Goal: Task Accomplishment & Management: Use online tool/utility

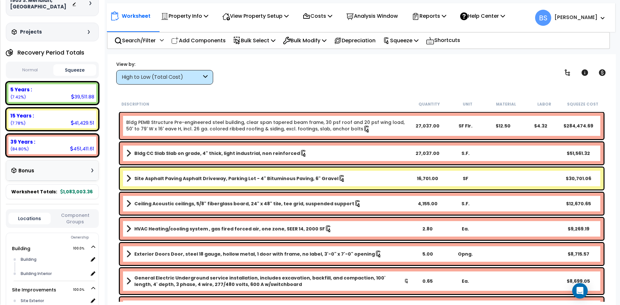
click at [71, 218] on button "Component Groups" at bounding box center [75, 219] width 42 height 14
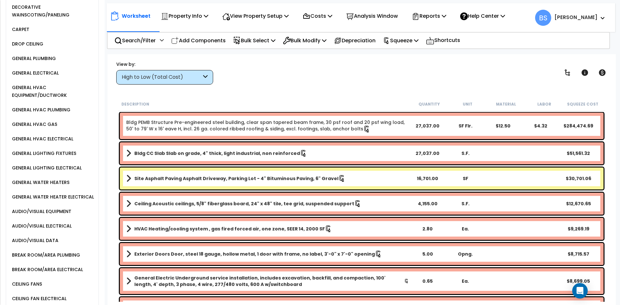
scroll to position [525, 0]
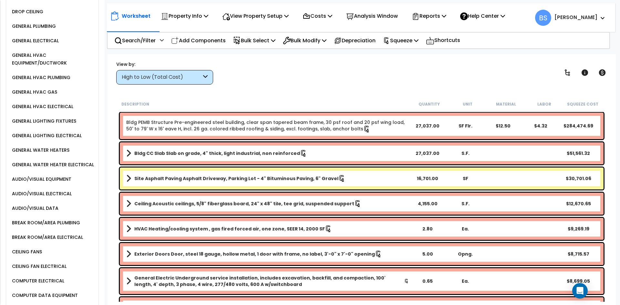
click at [24, 248] on div "CEILING FANS" at bounding box center [26, 252] width 32 height 8
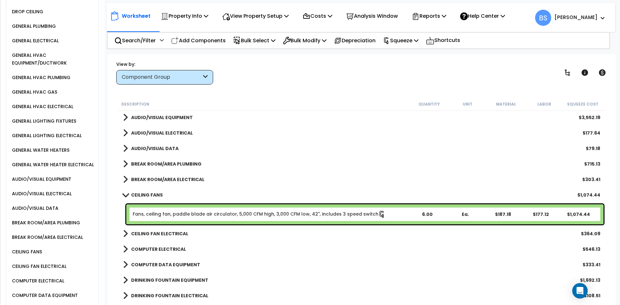
scroll to position [452, 0]
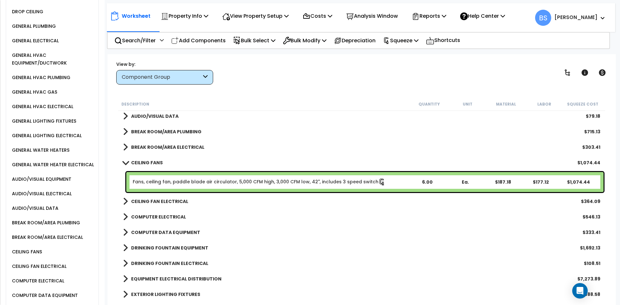
click at [424, 185] on div "6.00" at bounding box center [426, 182] width 37 height 6
click at [181, 204] on b "CEILING FAN ELECTRICAL" at bounding box center [159, 201] width 57 height 6
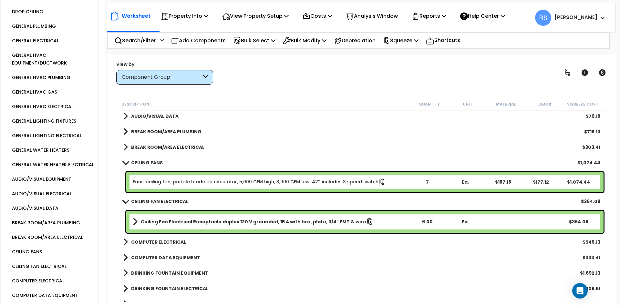
click at [422, 223] on div "6.00" at bounding box center [426, 221] width 37 height 6
click at [166, 206] on div "CEILING FAN ELECTRICAL $364.09" at bounding box center [361, 201] width 483 height 15
click at [148, 166] on b "CEILING FANS" at bounding box center [147, 162] width 32 height 6
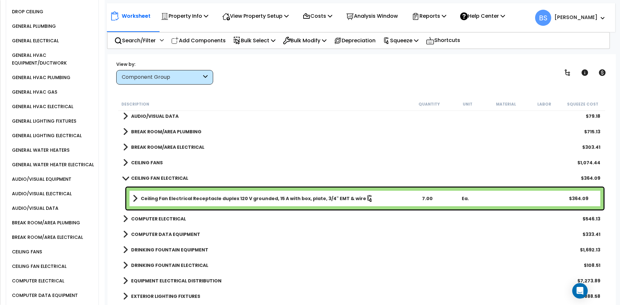
click at [140, 179] on b "CEILING FAN ELECTRICAL" at bounding box center [159, 178] width 57 height 6
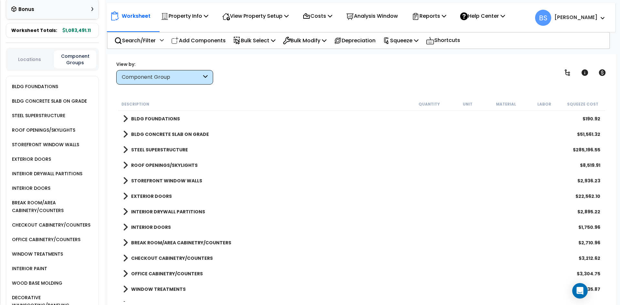
scroll to position [41, 0]
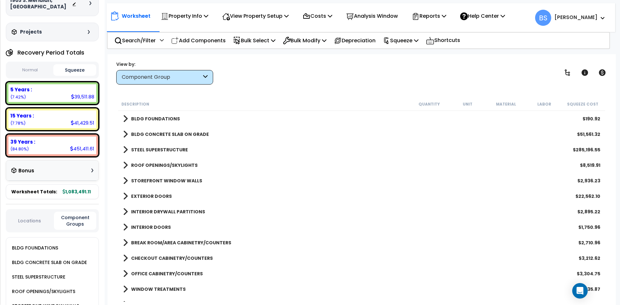
click at [45, 96] on div "5 Years : 39,511.88 (7.42%)" at bounding box center [52, 93] width 88 height 18
click at [21, 89] on b "5 Years :" at bounding box center [21, 89] width 22 height 7
click at [175, 83] on div "Component Group" at bounding box center [164, 77] width 97 height 15
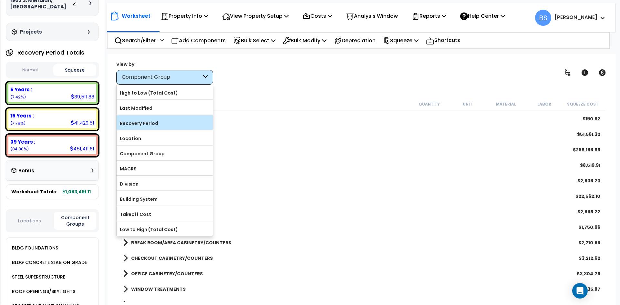
click at [146, 122] on label "Recovery Period" at bounding box center [164, 123] width 96 height 10
click at [0, 0] on input "Recovery Period" at bounding box center [0, 0] width 0 height 0
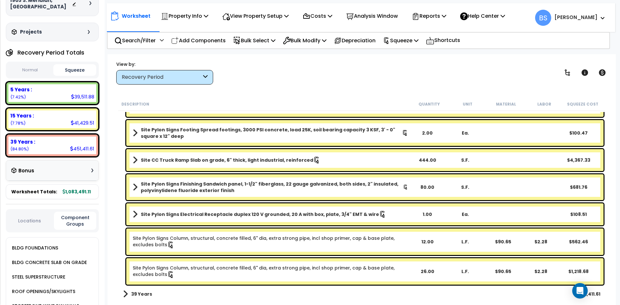
scroll to position [28, 0]
click at [146, 295] on b "39 Years" at bounding box center [141, 294] width 21 height 6
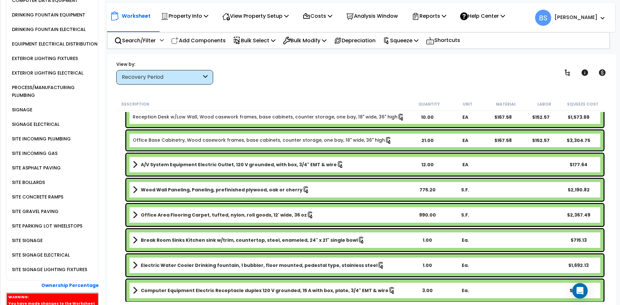
scroll to position [484, 0]
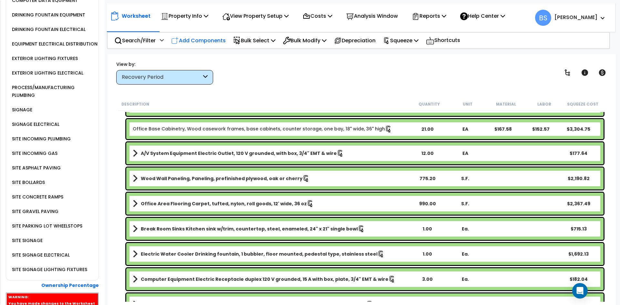
click at [207, 43] on p "Add Components" at bounding box center [198, 40] width 55 height 9
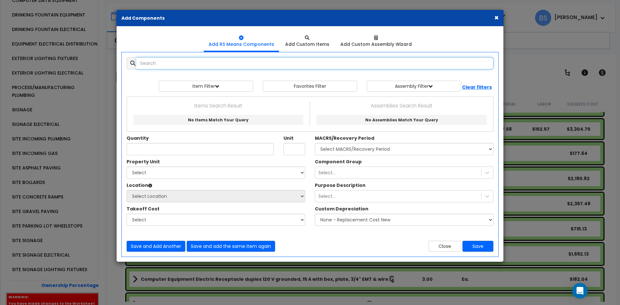
click at [182, 67] on input "text" at bounding box center [314, 63] width 357 height 12
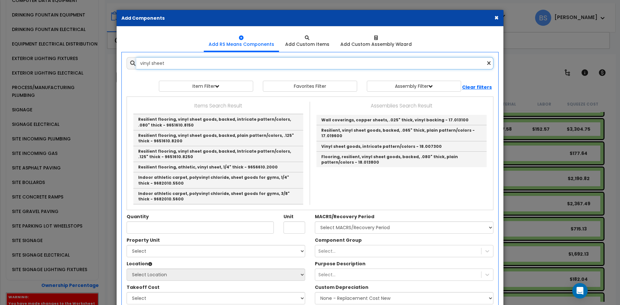
scroll to position [271, 0]
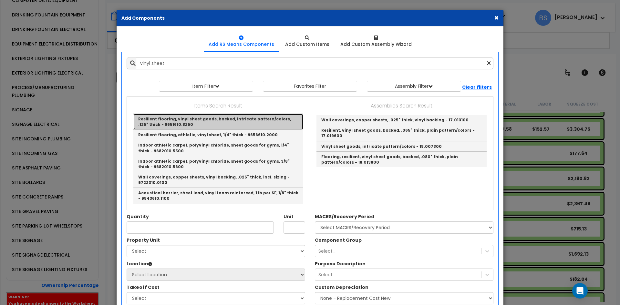
click at [193, 122] on link "Resilient flooring, vinyl sheet goods, backed, Intricate pattern/colors, .125" …" at bounding box center [218, 122] width 170 height 16
type input "Resilient flooring, vinyl sheet goods, backed, Intricate pattern/colors, .125" …"
type input "S.F."
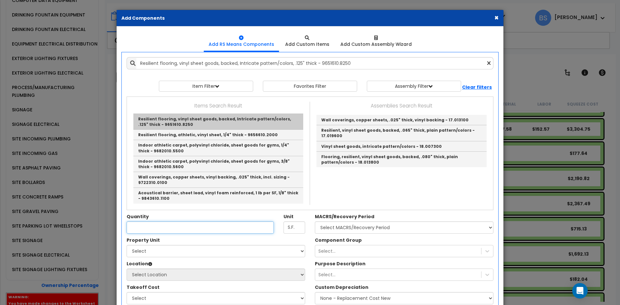
scroll to position [0, 0]
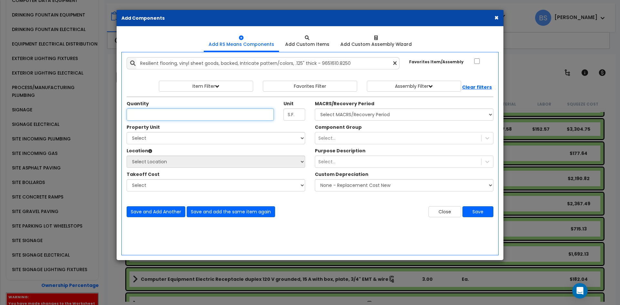
drag, startPoint x: 137, startPoint y: 117, endPoint x: 223, endPoint y: 137, distance: 87.6
click at [137, 117] on input "Unit Quantity" at bounding box center [199, 114] width 147 height 12
type input "48.6"
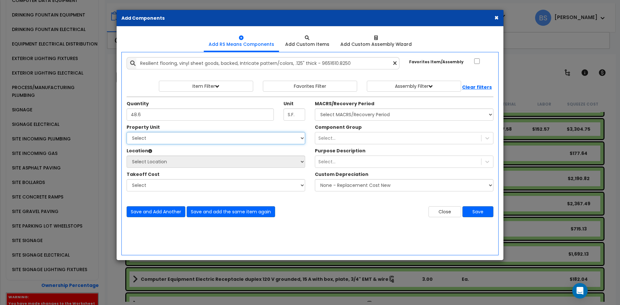
click at [172, 141] on select "Select Building Site Improvements" at bounding box center [215, 138] width 178 height 12
select select "168460"
click at [126, 132] on select "Select Building Site Improvements" at bounding box center [215, 138] width 178 height 12
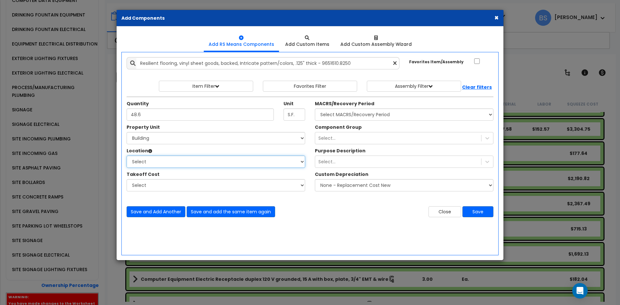
click at [138, 165] on select "Select Building Building Interior Add Additional Location" at bounding box center [215, 162] width 178 height 12
select select "461"
click at [126, 156] on select "Select Building Building Interior Add Additional Location" at bounding box center [215, 162] width 178 height 12
click at [139, 185] on select "Select" at bounding box center [215, 185] width 178 height 12
drag, startPoint x: 139, startPoint y: 185, endPoint x: 151, endPoint y: 179, distance: 13.1
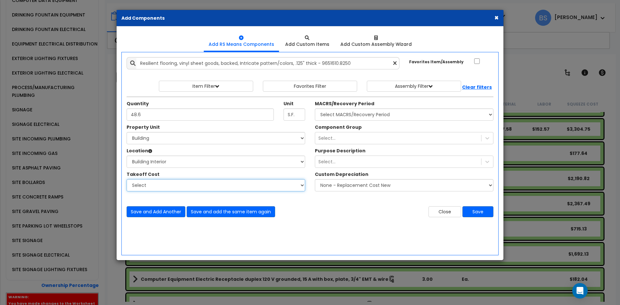
click at [139, 185] on select "Select" at bounding box center [215, 185] width 178 height 12
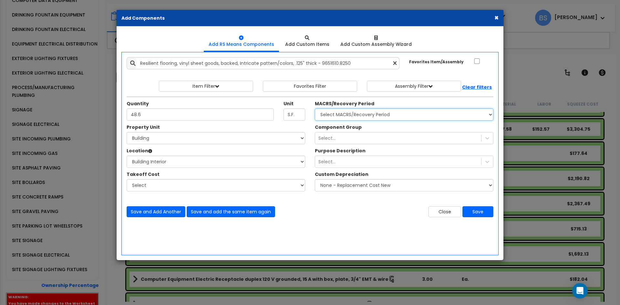
drag, startPoint x: 337, startPoint y: 119, endPoint x: 337, endPoint y: 116, distance: 3.9
click at [337, 116] on select "Select MACRS/Recovery Period 5 Years - 57.0 - Distributive Trades & Services 5 …" at bounding box center [404, 114] width 178 height 12
select select "3669"
click at [315, 108] on select "Select MACRS/Recovery Period 5 Years - 57.0 - Distributive Trades & Services 5 …" at bounding box center [404, 114] width 178 height 12
click at [336, 142] on div "Select..." at bounding box center [398, 138] width 166 height 10
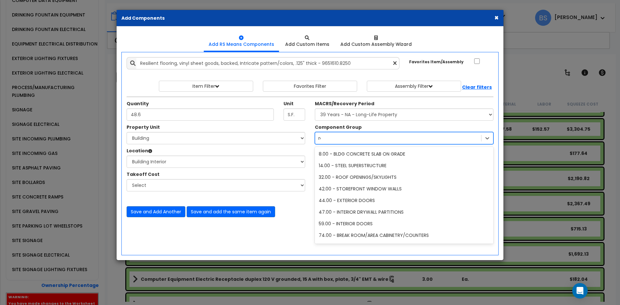
type input "r"
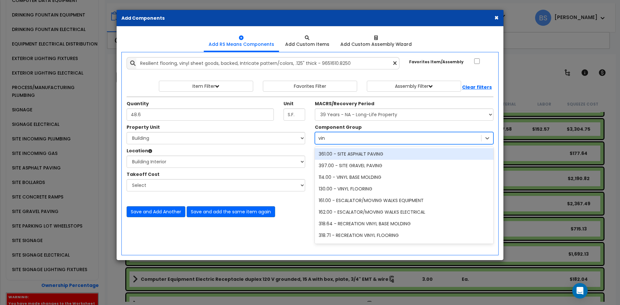
type input "viny"
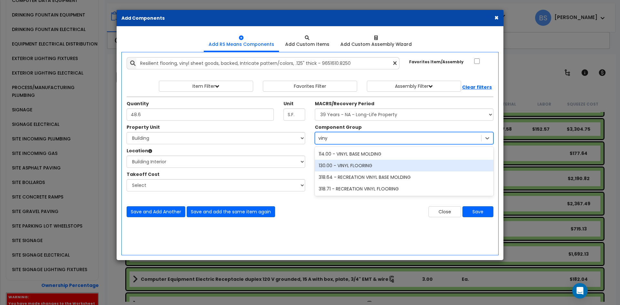
click at [347, 167] on div "130.00 - VINYL FLOORING" at bounding box center [404, 166] width 178 height 12
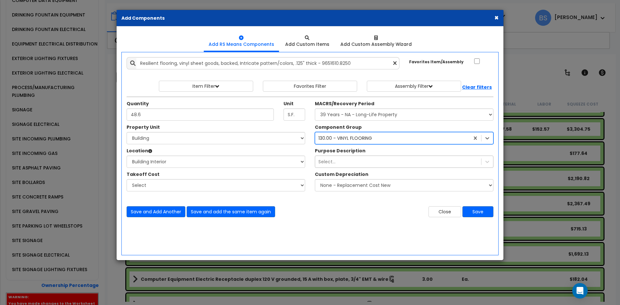
click at [339, 161] on div "Select..." at bounding box center [398, 161] width 166 height 10
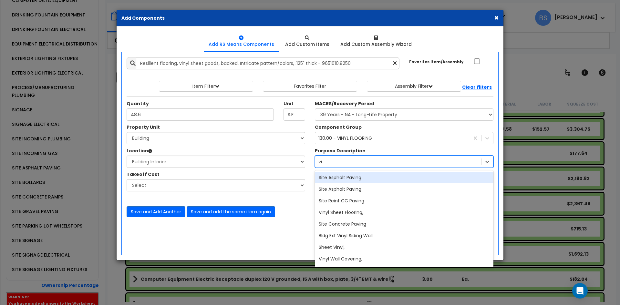
type input "v"
type input "rest"
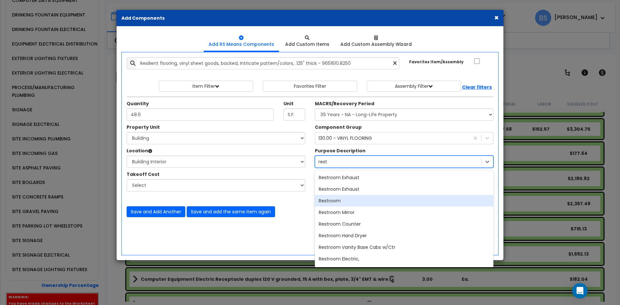
click at [341, 202] on div "Restroom" at bounding box center [404, 201] width 178 height 12
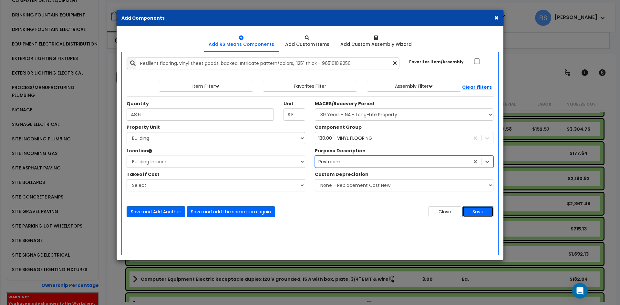
click at [471, 212] on button "Save" at bounding box center [477, 211] width 31 height 11
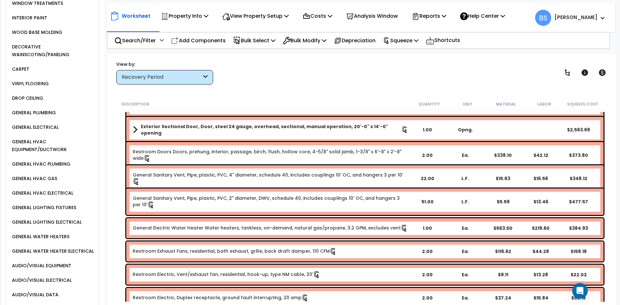
scroll to position [432, 0]
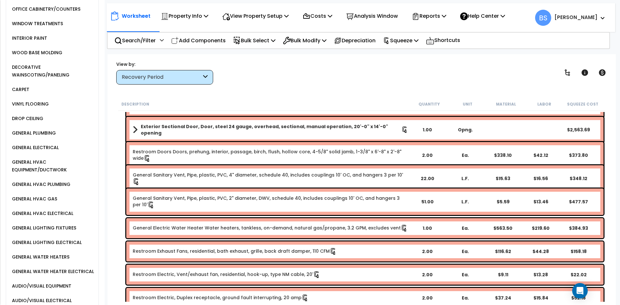
click at [38, 100] on div "VINYL FLOORING" at bounding box center [29, 104] width 38 height 8
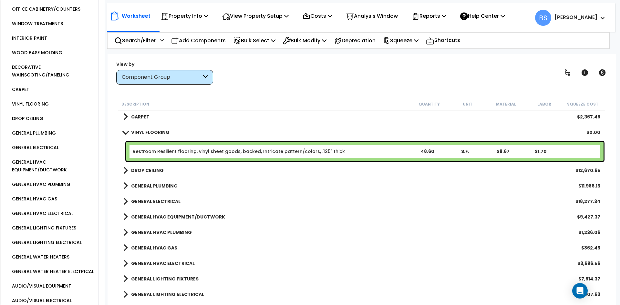
scroll to position [255, 0]
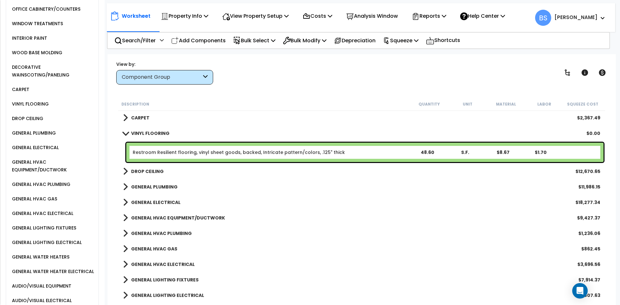
click at [199, 153] on link "Restroom Resilient flooring, vinyl sheet goods, backed, Intricate pattern/color…" at bounding box center [239, 152] width 212 height 6
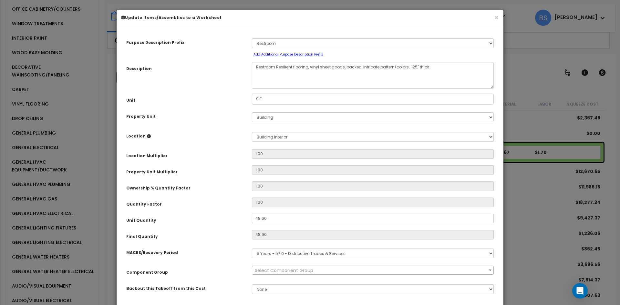
scroll to position [0, 0]
select select "15604"
click at [283, 255] on select "Select MACRS/Recovery Period 5 Years - 57.0 - Distributive Trades & Services 5 …" at bounding box center [373, 253] width 242 height 10
select select "3669"
click at [252, 248] on select "Select MACRS/Recovery Period 5 Years - 57.0 - Distributive Trades & Services 5 …" at bounding box center [373, 253] width 242 height 10
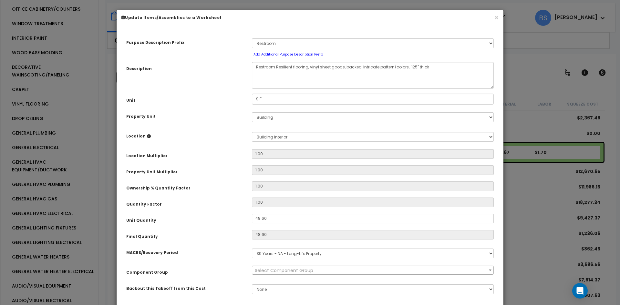
click at [223, 234] on div "Final Quantity" at bounding box center [184, 235] width 126 height 11
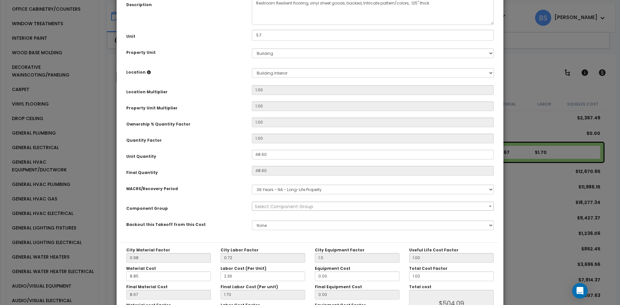
scroll to position [65, 0]
click at [288, 207] on span "Select Component Group" at bounding box center [284, 206] width 58 height 6
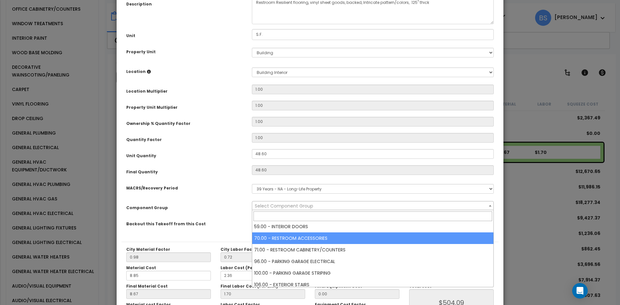
scroll to position [419, 0]
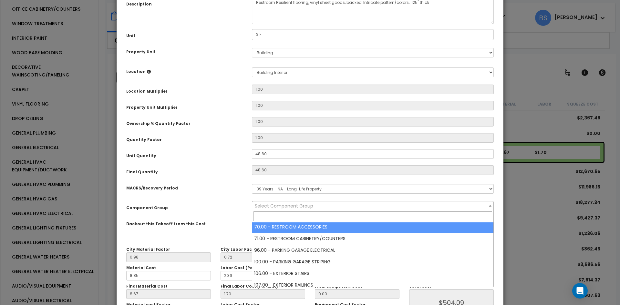
select select "12844"
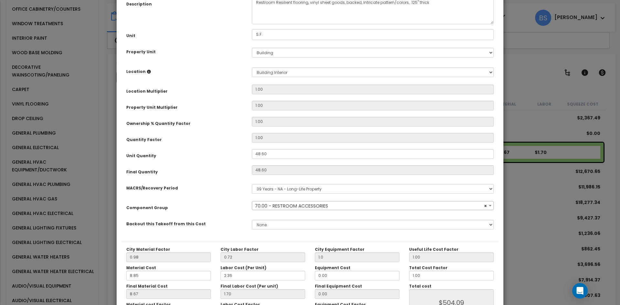
click at [232, 218] on div "Backout this Takeoff from this Cost" at bounding box center [184, 222] width 126 height 11
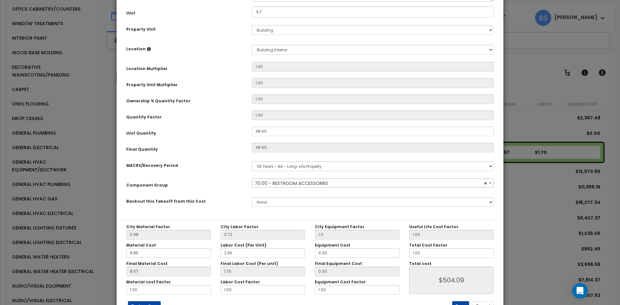
scroll to position [113, 0]
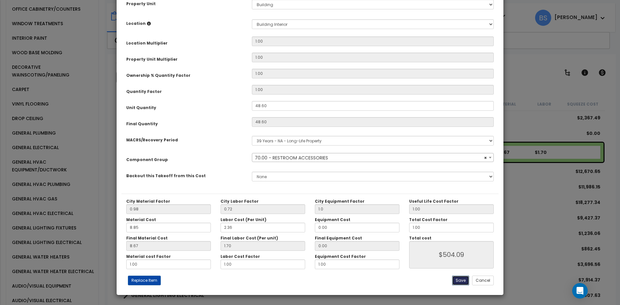
click at [459, 278] on button "Save" at bounding box center [460, 281] width 17 height 10
type input "1.00"
type input "504.09"
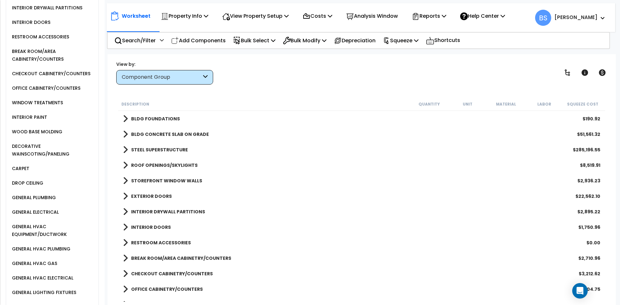
scroll to position [303, 0]
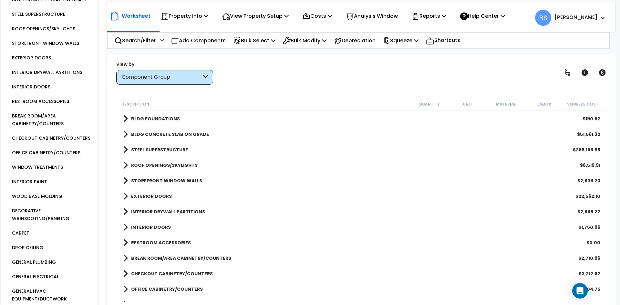
click at [43, 103] on div "RESTROOM ACCESSORIES" at bounding box center [39, 101] width 59 height 8
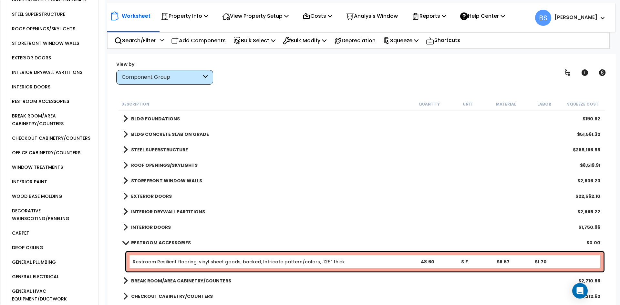
click at [427, 262] on div "48.60" at bounding box center [426, 261] width 37 height 6
click at [116, 238] on div "Description Quantity Unit Material Labor Squeeze Cost BLDG FOUNDATIONS $190.92 …" at bounding box center [361, 199] width 495 height 204
click at [144, 242] on b "RESTROOM ACCESSORIES" at bounding box center [161, 242] width 60 height 6
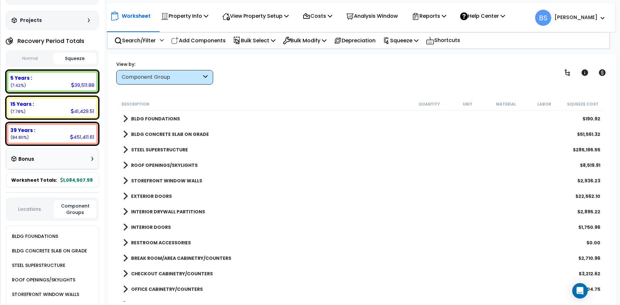
scroll to position [0, 0]
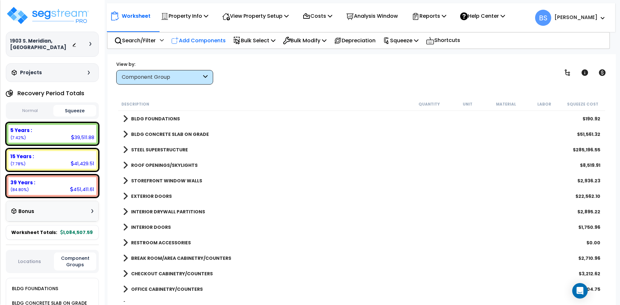
click at [204, 39] on p "Add Components" at bounding box center [198, 40] width 55 height 9
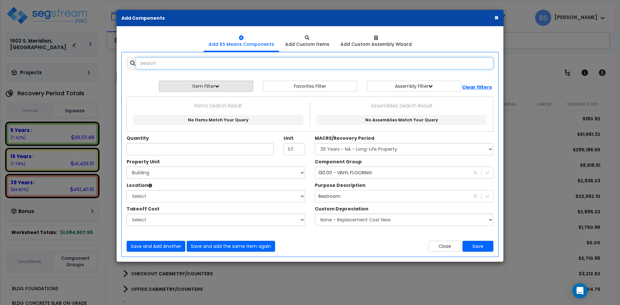
select select
click at [204, 65] on input "text" at bounding box center [314, 63] width 357 height 12
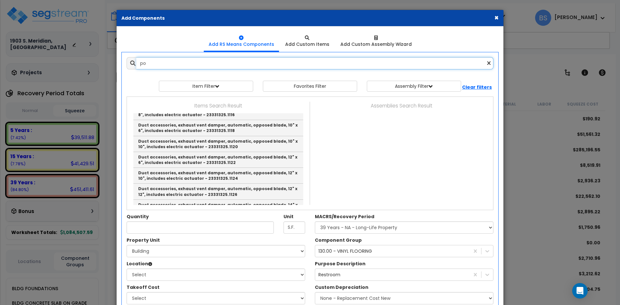
type input "p"
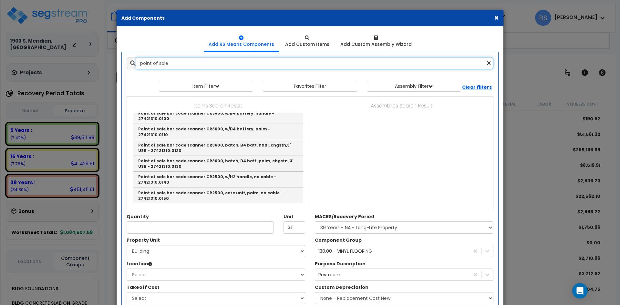
click at [184, 63] on input "point of sale" at bounding box center [314, 63] width 357 height 12
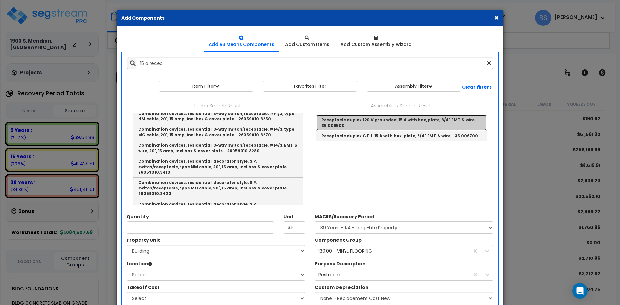
click at [380, 125] on link "Receptacle duplex 120 V grounded, 15 A with box, plate, 3/4" EMT & wire - 35.00…" at bounding box center [401, 123] width 170 height 16
type input "Receptacle duplex 120 V grounded, 15 A with box, plate, 3/4" EMT & wire - 35.00…"
type input "Ea."
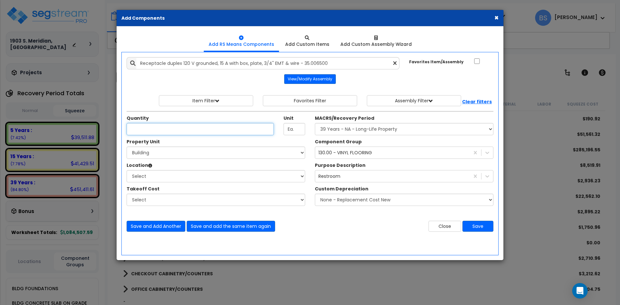
click at [145, 124] on input "Unit Quantity" at bounding box center [199, 129] width 147 height 12
type input "2"
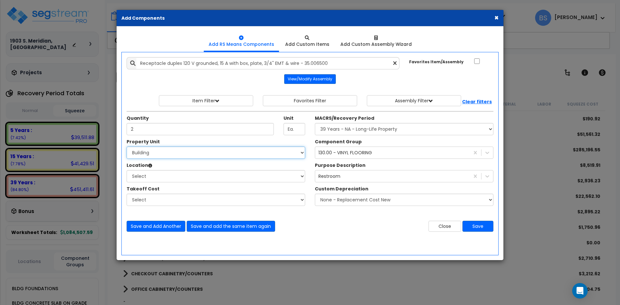
click at [187, 150] on select "Select Building Site Improvements" at bounding box center [215, 152] width 178 height 12
select select "168460"
click at [126, 146] on select "Select Building Site Improvements" at bounding box center [215, 152] width 178 height 12
click at [139, 169] on div "Location Please select Property Unit to enable Location" at bounding box center [215, 166] width 178 height 8
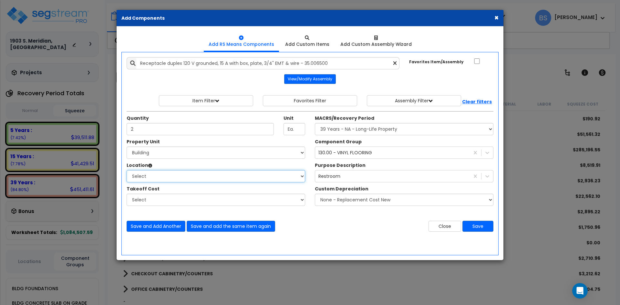
click at [136, 178] on select "Select Building Building Interior Add Additional Location" at bounding box center [215, 176] width 178 height 12
select select "461"
click at [126, 170] on select "Select Building Building Interior Add Additional Location" at bounding box center [215, 176] width 178 height 12
click at [354, 130] on select "Select MACRS/Recovery Period 5 Years - 57.0 - Distributive Trades & Services 5 …" at bounding box center [404, 129] width 178 height 12
select select "3667"
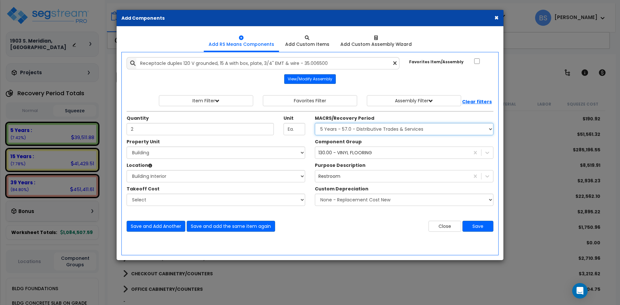
click at [315, 123] on select "Select MACRS/Recovery Period 5 Years - 57.0 - Distributive Trades & Services 5 …" at bounding box center [404, 129] width 178 height 12
click at [339, 150] on div "130.00 - VINYL FLOORING" at bounding box center [345, 152] width 54 height 6
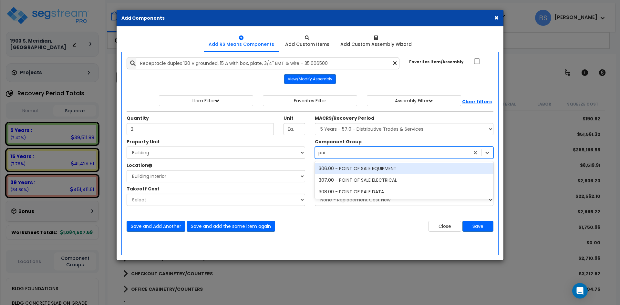
type input "poin"
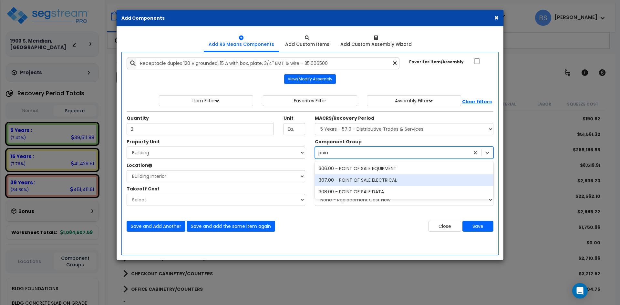
click at [353, 183] on div "307.00 - POINT OF SALE ELECTRICAL" at bounding box center [404, 180] width 178 height 12
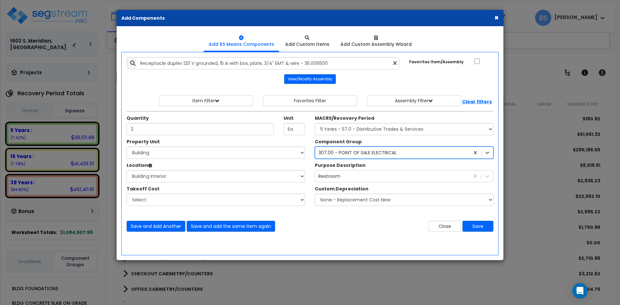
click at [355, 182] on div "Component Group option 307.00 - POINT OF SALE ELECTRICAL, selected. 554 results…" at bounding box center [404, 173] width 188 height 71
click at [355, 179] on div "Restroom" at bounding box center [392, 176] width 154 height 10
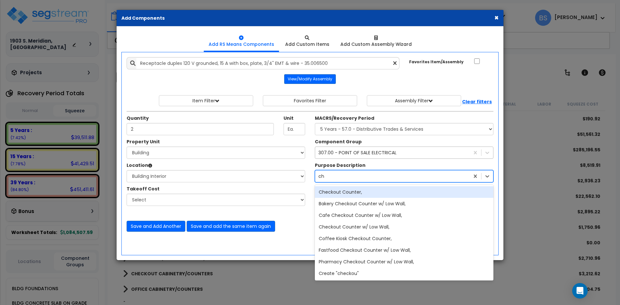
type input "c"
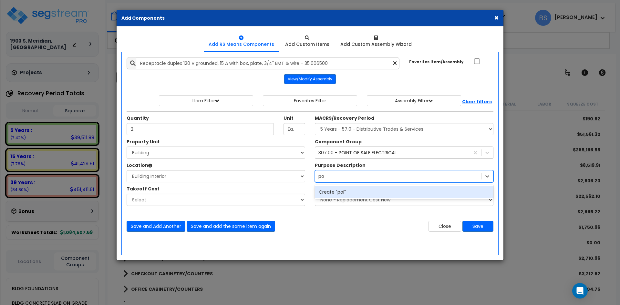
type input "p"
type input "POS E"
click at [350, 191] on div "PoS Equipment" at bounding box center [404, 192] width 178 height 12
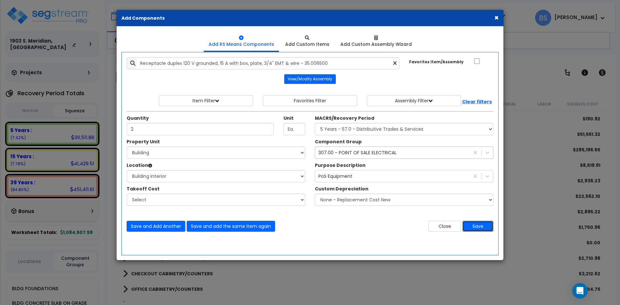
click at [473, 230] on button "Save" at bounding box center [477, 226] width 31 height 11
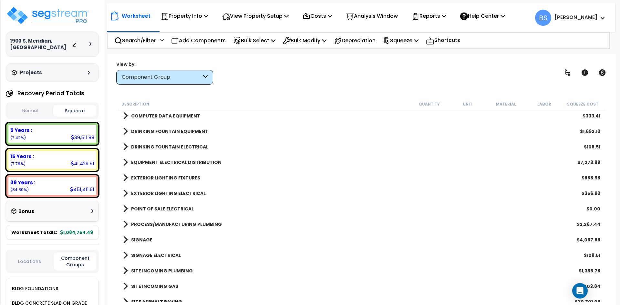
scroll to position [581, 0]
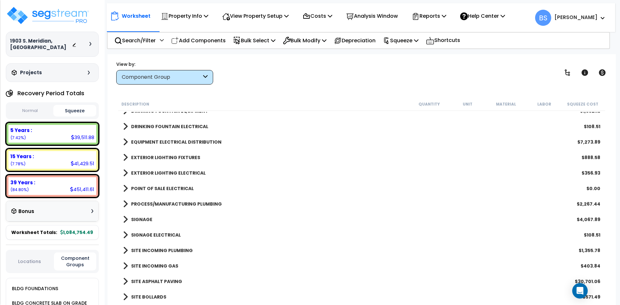
click at [187, 158] on b "EXTERIOR LIGHTING FIXTURES" at bounding box center [165, 157] width 69 height 6
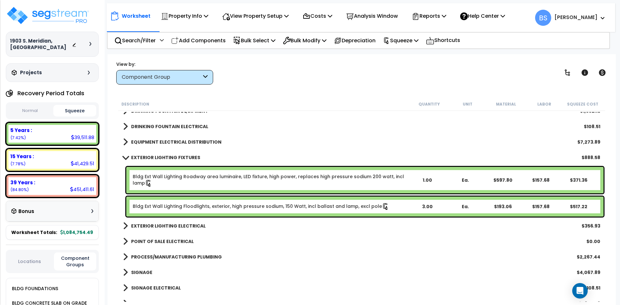
click at [293, 206] on link "Bldg Ext Wall Lighting Floodlights, exterior, high pressure sodium, 150 Watt, i…" at bounding box center [261, 206] width 256 height 7
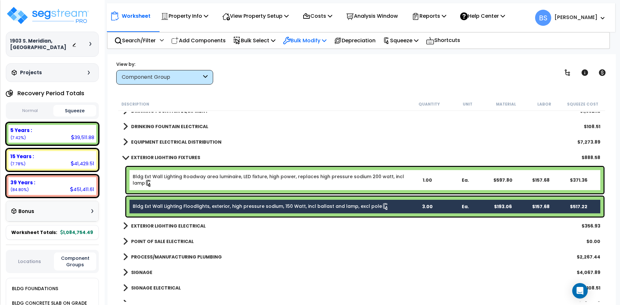
click at [317, 43] on p "Bulk Modify" at bounding box center [305, 40] width 44 height 9
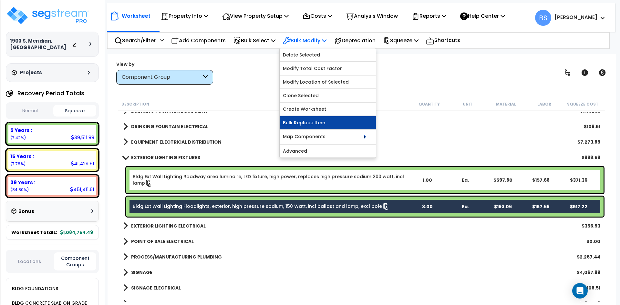
click at [311, 125] on link "Bulk Replace Item" at bounding box center [327, 122] width 96 height 13
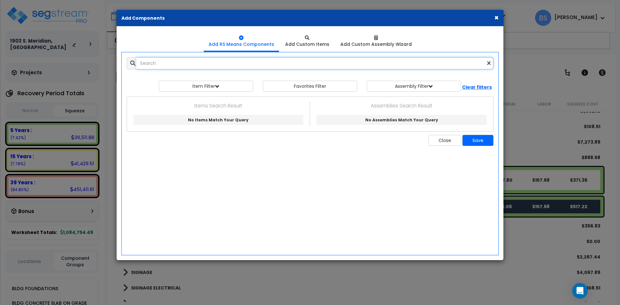
click at [234, 64] on input "text" at bounding box center [314, 63] width 357 height 12
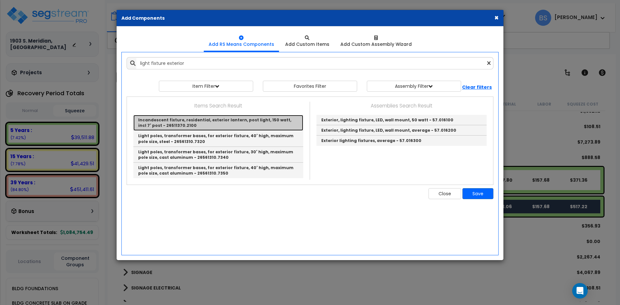
click at [201, 128] on link "Incandescent fixture, residential, exterior lantern, post light, 150 watt, incl…" at bounding box center [218, 123] width 170 height 16
type input "Incandescent fixture, residential, exterior lantern, post light, 150 watt, incl…"
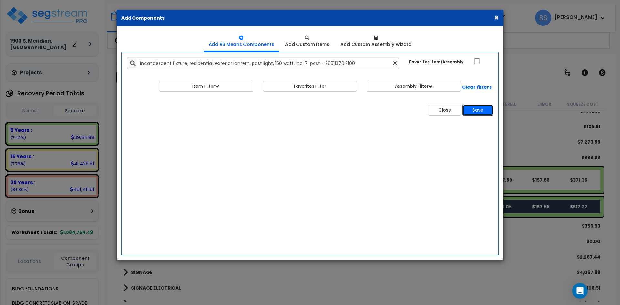
click at [473, 110] on button "Save" at bounding box center [477, 110] width 31 height 11
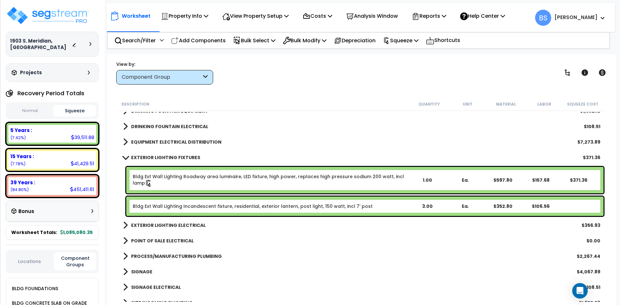
click at [25, 112] on button "Normal" at bounding box center [29, 110] width 43 height 11
click at [208, 205] on link "Bldg Ext Wall Lighting Incandescent fixture, residential, exterior lantern, pos…" at bounding box center [253, 206] width 240 height 6
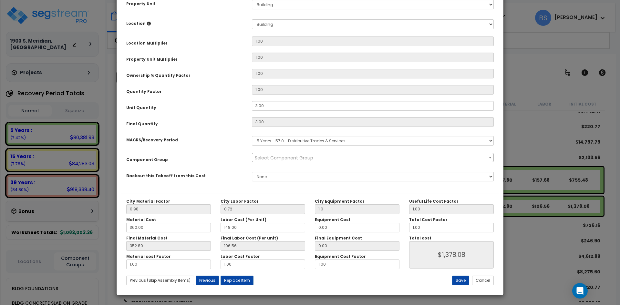
scroll to position [0, 0]
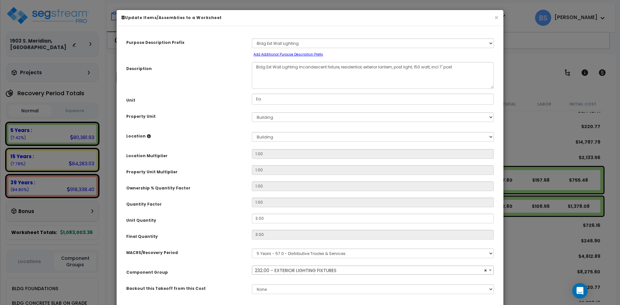
select select "20312"
click at [497, 17] on button "×" at bounding box center [496, 17] width 4 height 7
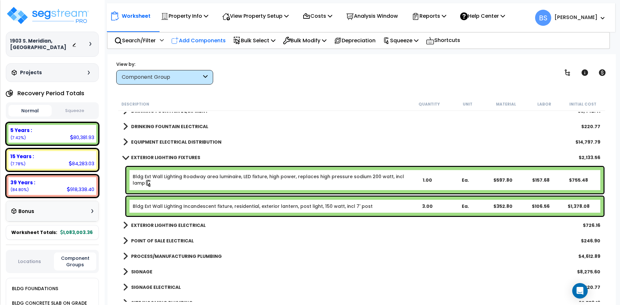
click at [187, 42] on p "Add Components" at bounding box center [198, 40] width 55 height 9
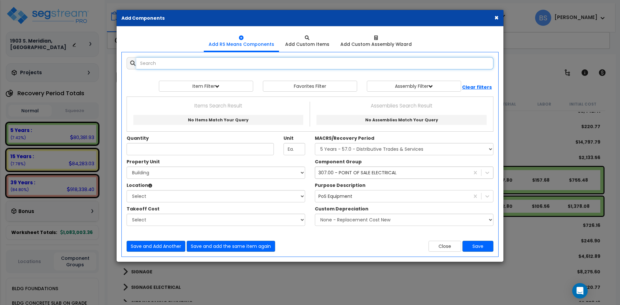
select select
click at [172, 67] on input "text" at bounding box center [314, 63] width 357 height 12
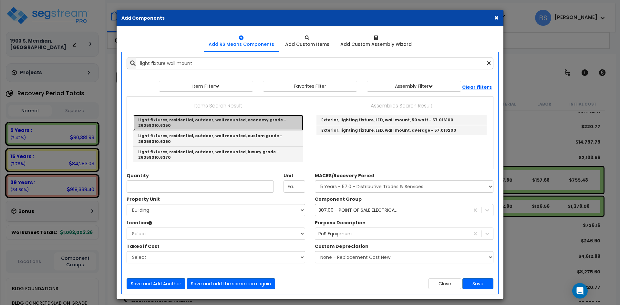
click at [234, 126] on link "Light fixtures, residential, outdoor, wall mounted, economy grade - 26059010.63…" at bounding box center [218, 123] width 170 height 16
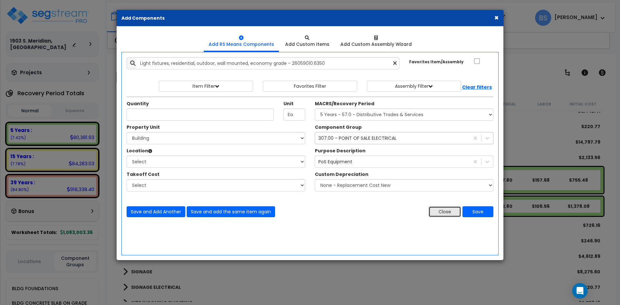
click at [443, 210] on button "Close" at bounding box center [444, 211] width 33 height 11
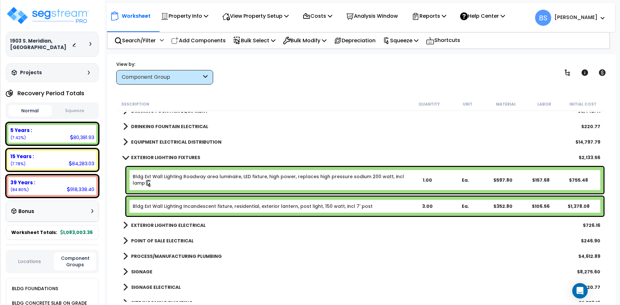
click at [322, 208] on link "Bldg Ext Wall Lighting Incandescent fixture, residential, exterior lantern, pos…" at bounding box center [253, 206] width 240 height 6
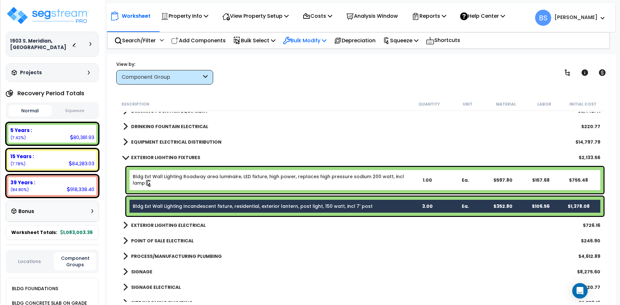
click at [306, 41] on p "Bulk Modify" at bounding box center [305, 40] width 44 height 9
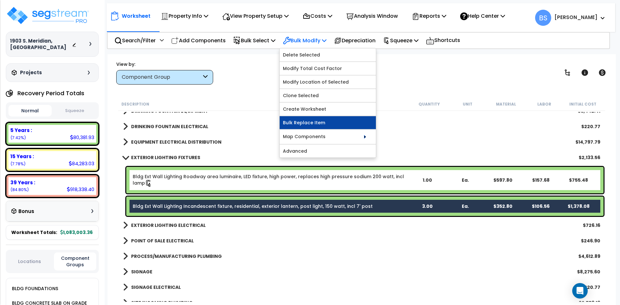
click at [292, 124] on link "Bulk Replace Item" at bounding box center [327, 122] width 96 height 13
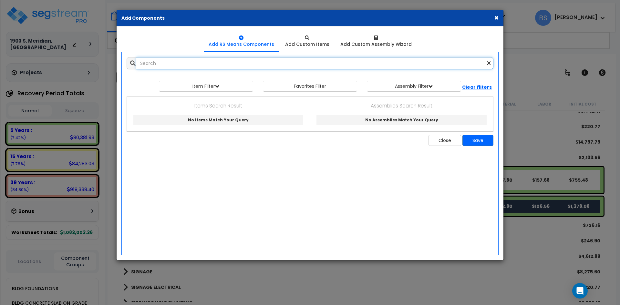
click at [227, 63] on input "text" at bounding box center [314, 63] width 357 height 12
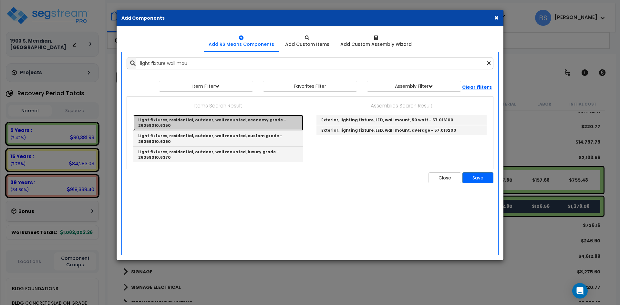
click at [238, 123] on link "Light fixtures, residential, outdoor, wall mounted, economy grade - 26059010.63…" at bounding box center [218, 123] width 170 height 16
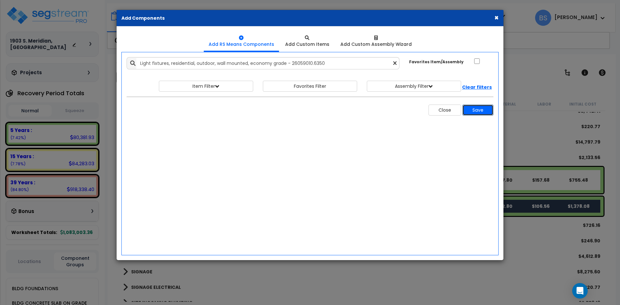
click at [471, 113] on button "Save" at bounding box center [477, 110] width 31 height 11
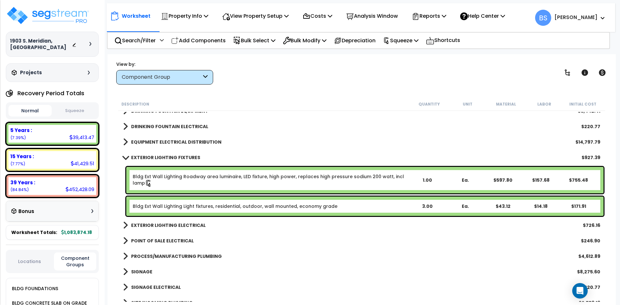
click at [388, 204] on b "Bldg Ext Wall Lighting Light fixtures, residential, outdoor, wall mounted, econ…" at bounding box center [270, 206] width 275 height 6
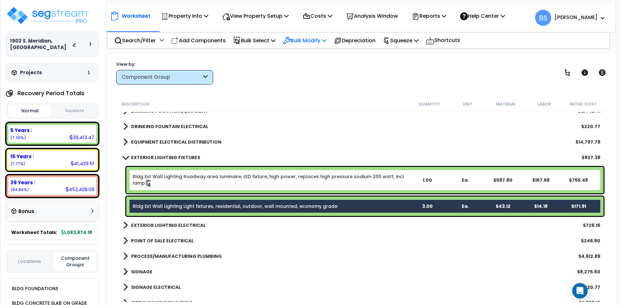
click at [321, 44] on p "Bulk Modify" at bounding box center [305, 40] width 44 height 9
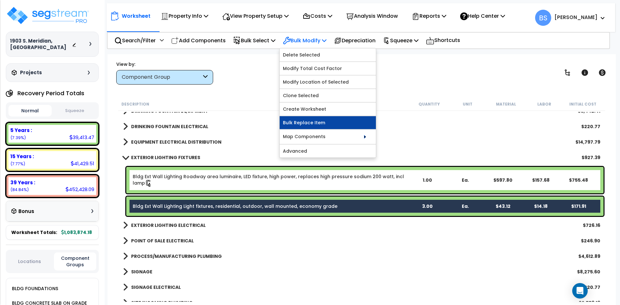
click at [311, 125] on link "Bulk Replace Item" at bounding box center [327, 122] width 96 height 13
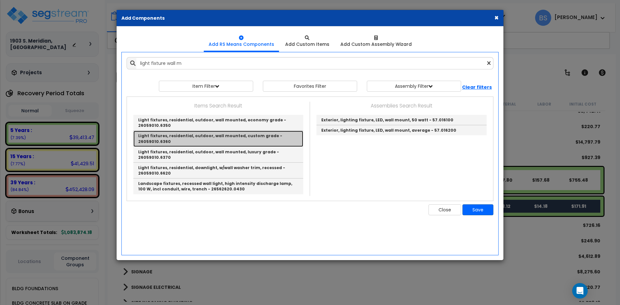
click at [261, 140] on link "Light fixtures, residential, outdoor, wall mounted, custom grade - 26059010.6360" at bounding box center [218, 139] width 170 height 16
type input "Light fixtures, residential, outdoor, wall mounted, custom grade - 26059010.6360"
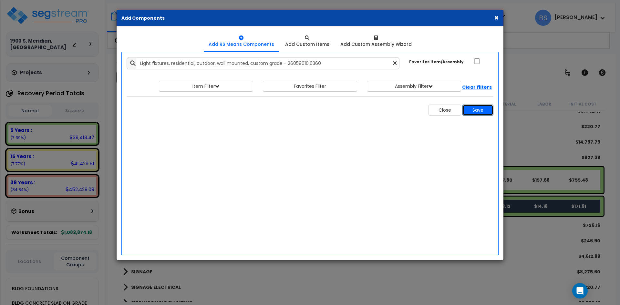
click at [479, 113] on button "Save" at bounding box center [477, 110] width 31 height 11
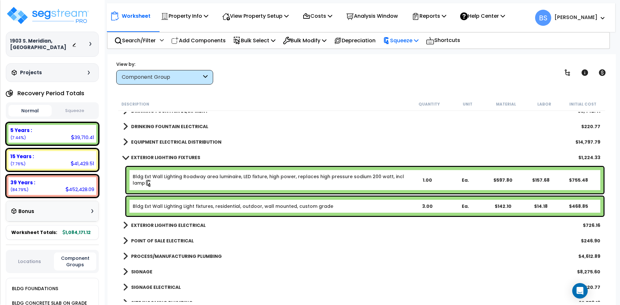
click at [403, 37] on p "Squeeze" at bounding box center [400, 40] width 35 height 9
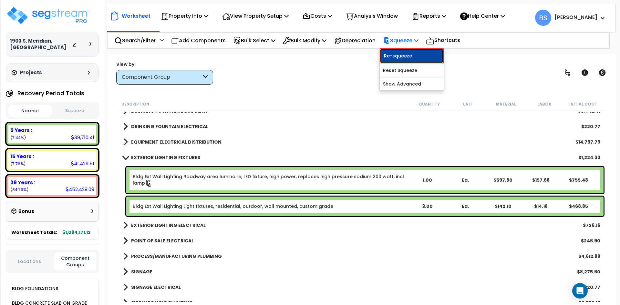
click at [401, 52] on link "Re-squeeze" at bounding box center [411, 55] width 64 height 15
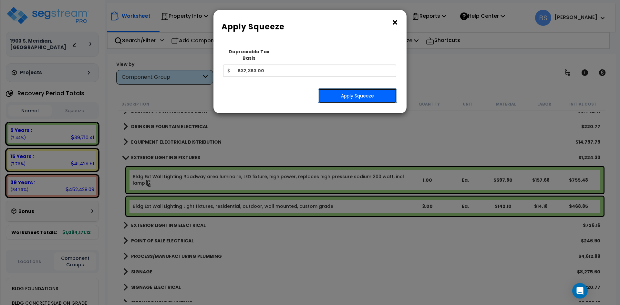
click at [389, 95] on button "Apply Squeeze" at bounding box center [357, 95] width 79 height 15
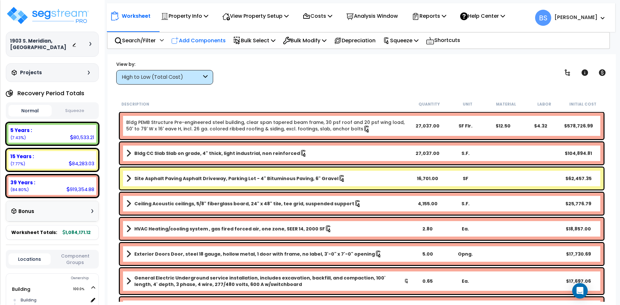
click at [197, 39] on p "Add Components" at bounding box center [198, 40] width 55 height 9
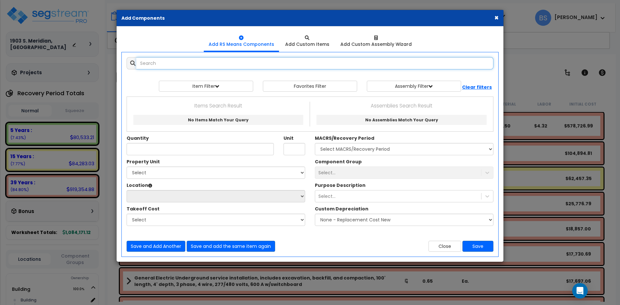
click at [200, 67] on input "text" at bounding box center [314, 63] width 357 height 12
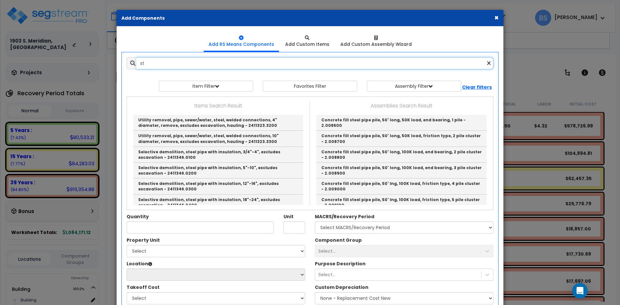
type input "s"
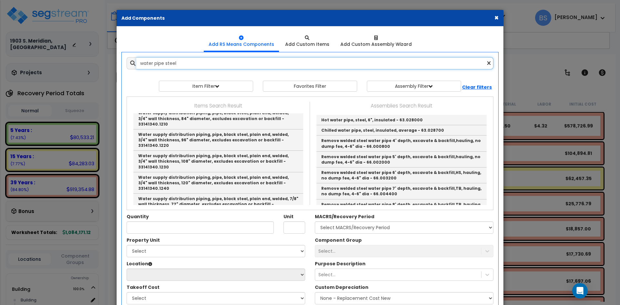
scroll to position [903, 0]
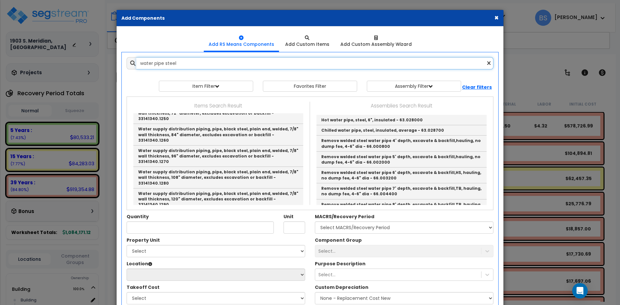
click at [147, 63] on input "water pipe steel" at bounding box center [314, 63] width 357 height 12
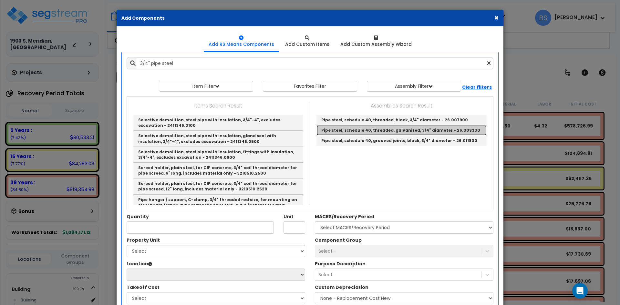
click at [365, 130] on link "Pipe steel, schedule 40, threaded, galvanized, 3/4" diameter - 26.009300" at bounding box center [401, 130] width 170 height 10
type input "Pipe steel, schedule 40, threaded, galvanized, 3/4" diameter - 26.009300"
type input "L.F."
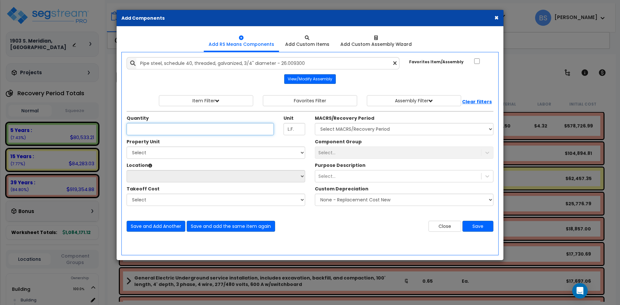
click at [142, 130] on input "Quantity" at bounding box center [199, 129] width 147 height 12
type input "35.4"
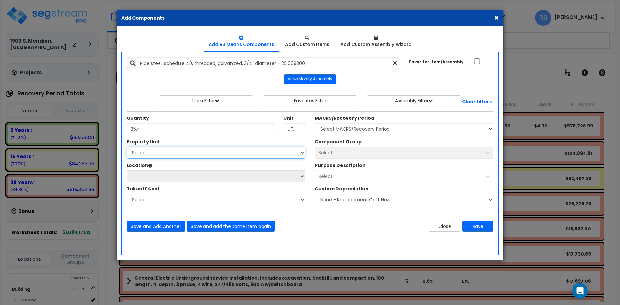
click at [187, 156] on select "Select Building Site Improvements" at bounding box center [215, 152] width 178 height 12
select select "168460"
click at [126, 146] on select "Select Building Site Improvements" at bounding box center [215, 152] width 178 height 12
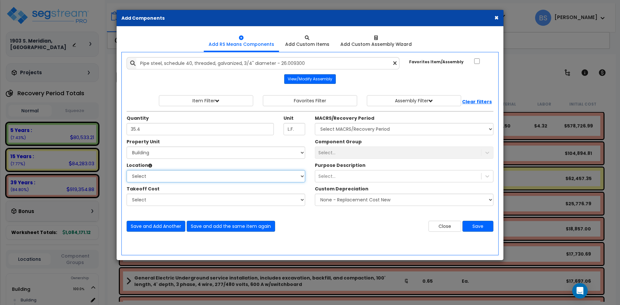
click at [149, 176] on select "Select Building Building Interior Add Additional Location" at bounding box center [215, 176] width 178 height 12
select select "461"
click at [126, 170] on select "Select Building Building Interior Add Additional Location" at bounding box center [215, 176] width 178 height 12
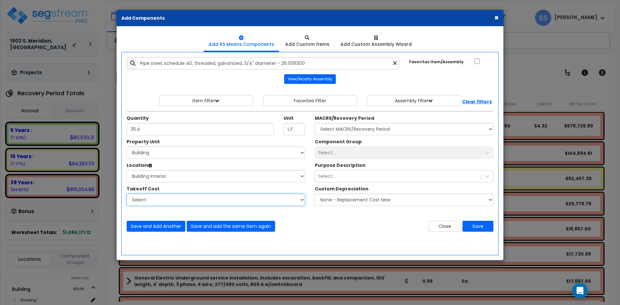
click at [148, 203] on select "Select" at bounding box center [215, 200] width 178 height 12
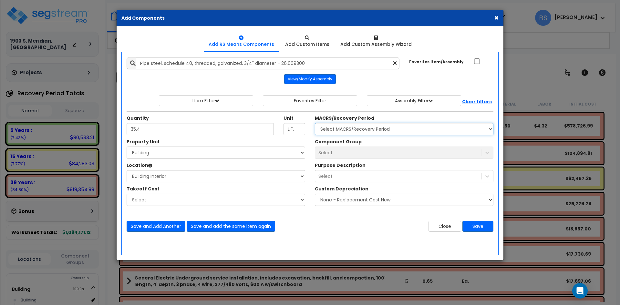
click at [341, 130] on select "Select MACRS/Recovery Period 5 Years - 57.0 - Distributive Trades & Services 5 …" at bounding box center [404, 129] width 178 height 12
select select "3667"
click at [315, 123] on select "Select MACRS/Recovery Period 5 Years - 57.0 - Distributive Trades & Services 5 …" at bounding box center [404, 129] width 178 height 12
click at [328, 148] on div "Select..." at bounding box center [398, 152] width 166 height 10
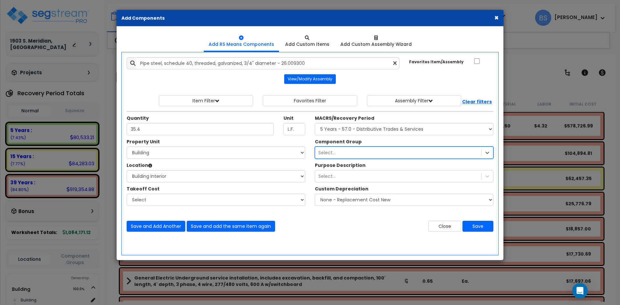
click at [331, 151] on div "Select..." at bounding box center [326, 152] width 17 height 6
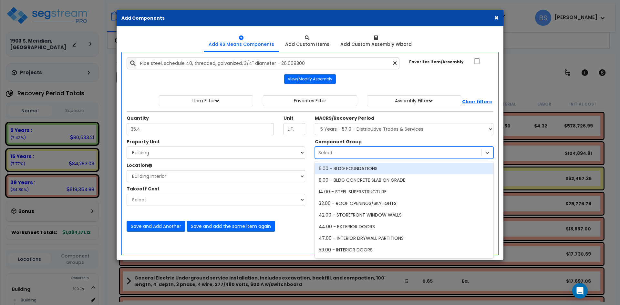
click at [331, 151] on div "Select..." at bounding box center [326, 152] width 17 height 6
type input "proce"
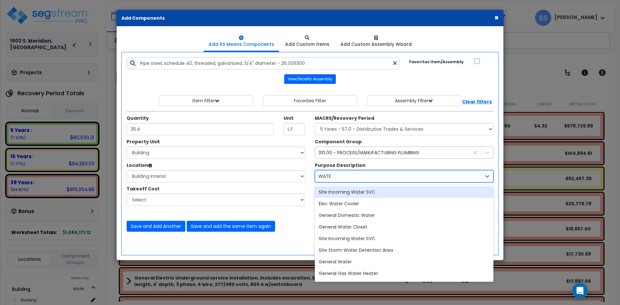
type input "WATER"
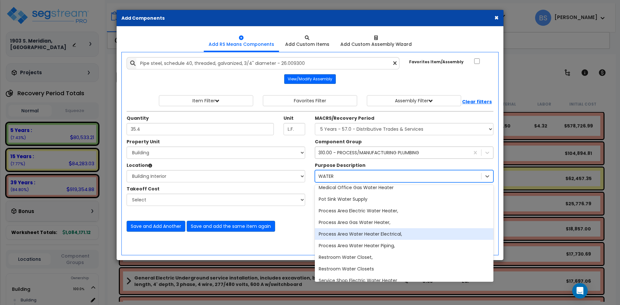
scroll to position [710, 0]
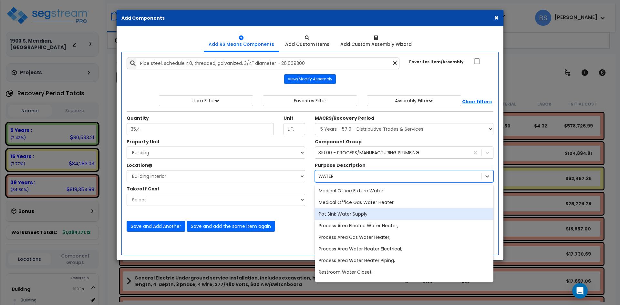
click at [382, 211] on div "Pot Sink Water Supply" at bounding box center [404, 214] width 178 height 12
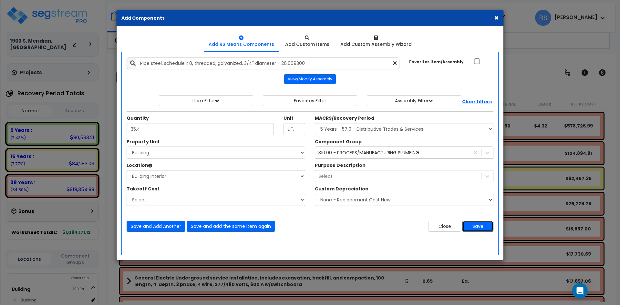
click at [476, 224] on button "Save" at bounding box center [477, 226] width 31 height 11
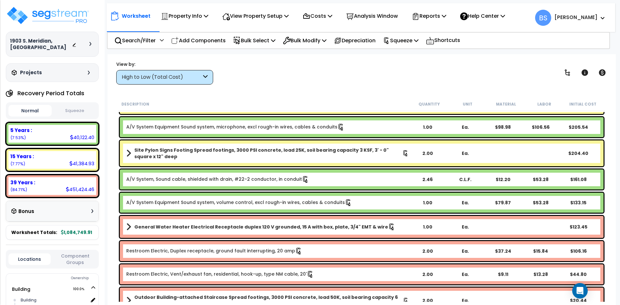
scroll to position [2562, 0]
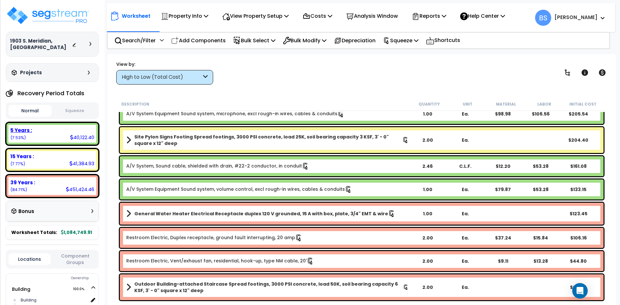
click at [41, 134] on div "5 Years : 40,122.40 (7.53%)" at bounding box center [52, 134] width 88 height 18
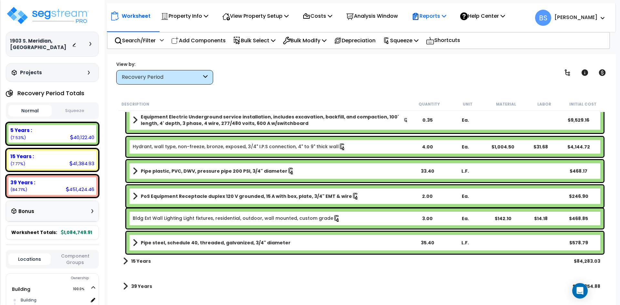
click at [435, 18] on p "Reports" at bounding box center [428, 16] width 35 height 9
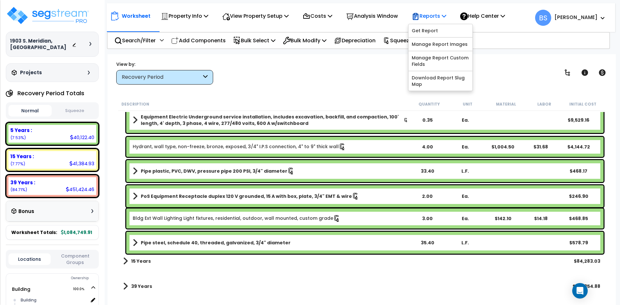
click at [435, 18] on p "Reports" at bounding box center [428, 16] width 35 height 9
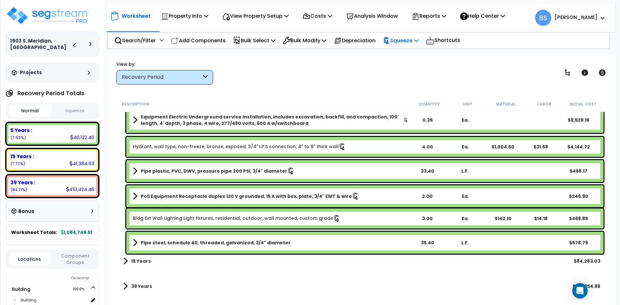
click at [412, 41] on p "Squeeze" at bounding box center [400, 40] width 35 height 9
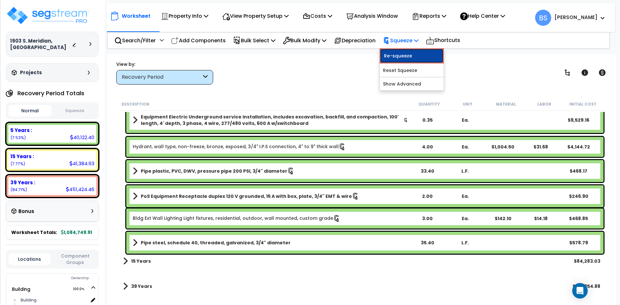
click at [413, 54] on link "Re-squeeze" at bounding box center [411, 55] width 64 height 15
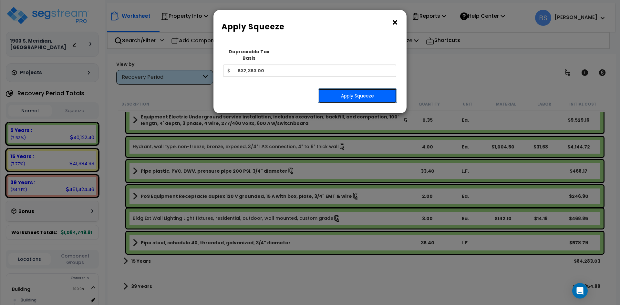
click at [361, 90] on button "Apply Squeeze" at bounding box center [357, 95] width 79 height 15
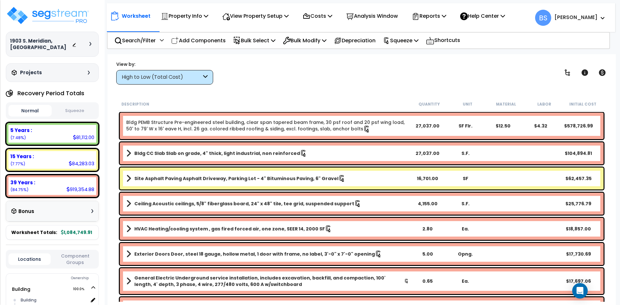
click at [78, 114] on button "Squeeze" at bounding box center [74, 110] width 43 height 11
click at [105, 114] on body "We are Building your Property. So please grab a coffee and let us do the heavy …" at bounding box center [310, 180] width 620 height 305
click at [361, 68] on div "View by: High to Low (Total Cost) High to Low (Total Cost)" at bounding box center [361, 73] width 495 height 24
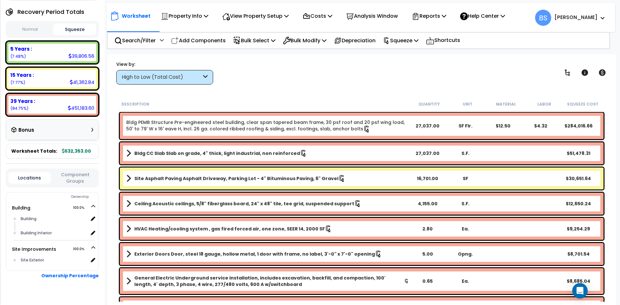
scroll to position [93, 0]
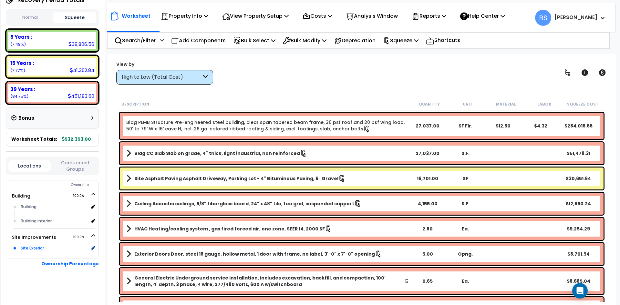
click at [31, 249] on div "Site Exterior" at bounding box center [53, 248] width 69 height 8
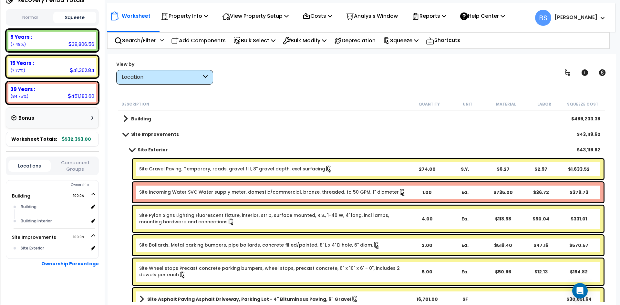
click at [166, 190] on link "Site Incoming Water SVC Water supply meter, domestic/commercial, bronze, thread…" at bounding box center [272, 192] width 267 height 7
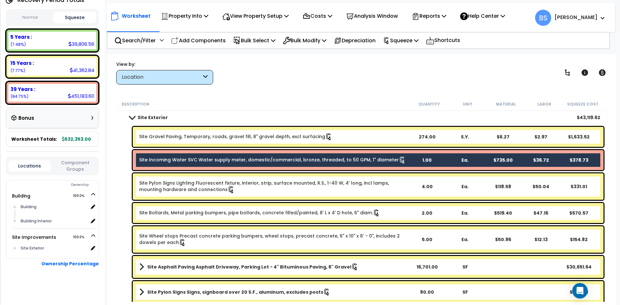
scroll to position [258, 0]
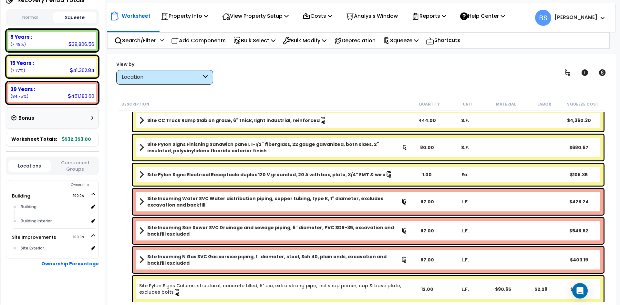
click at [178, 200] on b "Site Incoming Water SVC Water distribution piping, copper tubing, type K, 1" di…" at bounding box center [274, 201] width 254 height 13
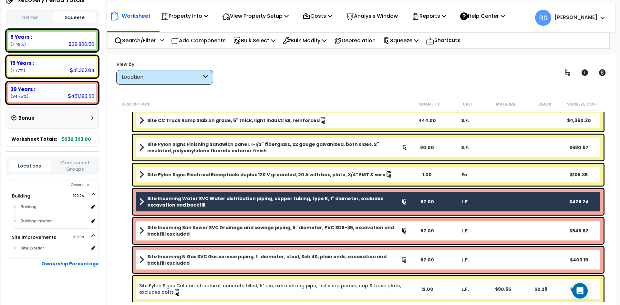
click at [151, 225] on b "Site Incoming San Sewer SVC Drainage and sewage piping, 6" diameter, PVC SDR-35…" at bounding box center [274, 230] width 254 height 13
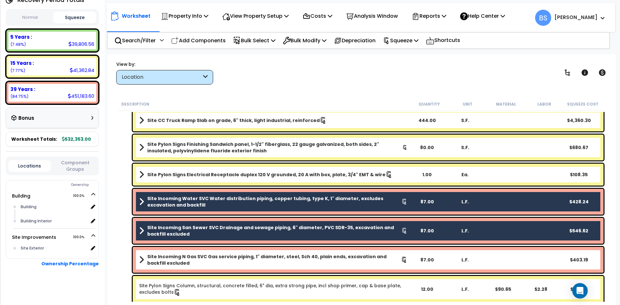
click at [163, 257] on b "Site Incoming N Gas SVC Gas service piping, 1" diameter, steel, Sch 40, plain e…" at bounding box center [274, 259] width 254 height 13
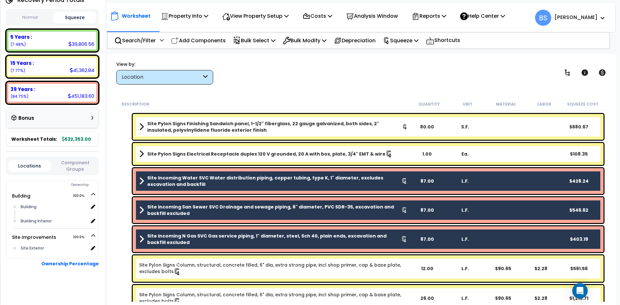
scroll to position [290, 0]
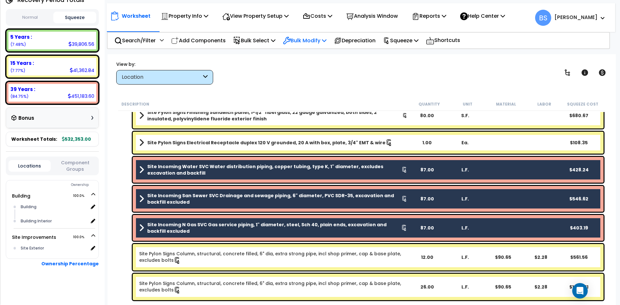
click at [301, 42] on p "Bulk Modify" at bounding box center [305, 40] width 44 height 9
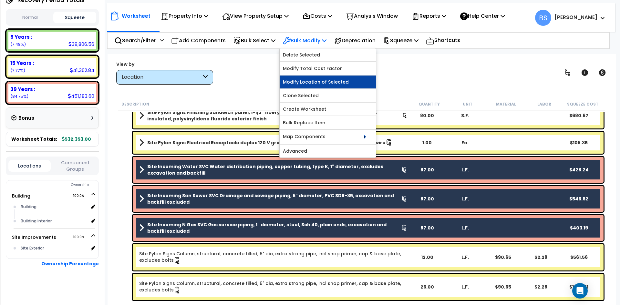
click at [337, 85] on link "Modify Location of Selected" at bounding box center [327, 82] width 96 height 13
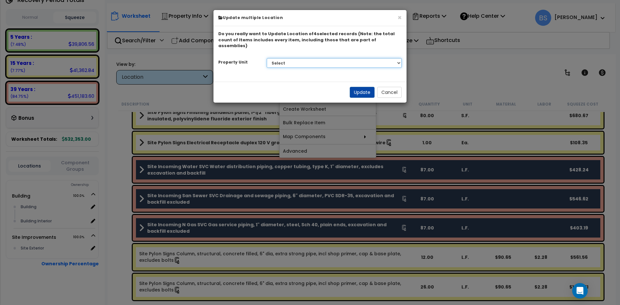
click at [302, 58] on select "Select Building Site Improvements" at bounding box center [334, 63] width 135 height 10
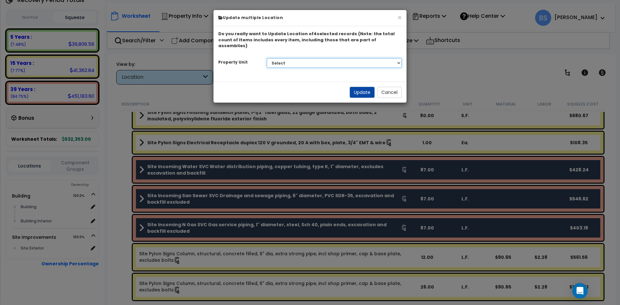
select select "168460"
click at [267, 58] on select "Select Building Site Improvements" at bounding box center [334, 63] width 135 height 10
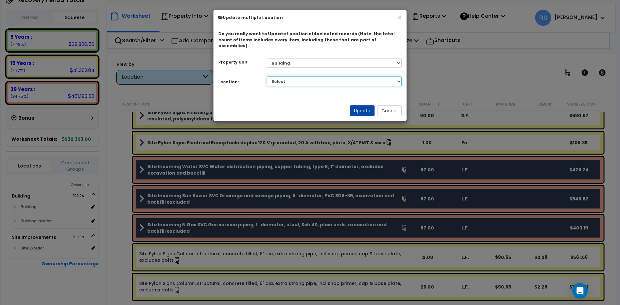
click at [281, 77] on select "Select Building Building Interior Add Additional Location" at bounding box center [334, 81] width 135 height 10
select select "6"
click at [267, 76] on select "Select Building Building Interior Add Additional Location" at bounding box center [334, 81] width 135 height 10
click at [365, 105] on button "Update" at bounding box center [361, 110] width 25 height 11
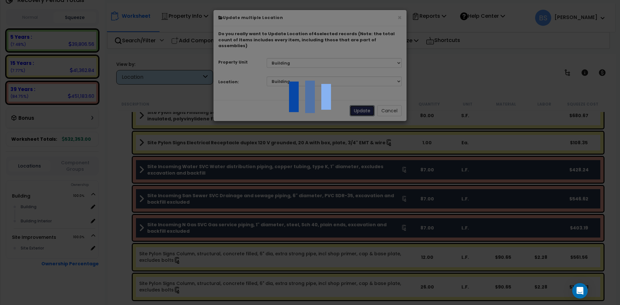
scroll to position [179, 0]
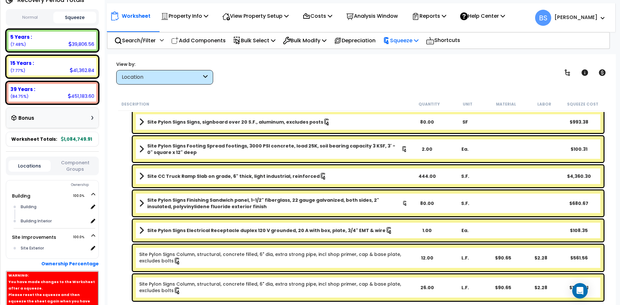
click at [418, 44] on p "Squeeze" at bounding box center [400, 40] width 35 height 9
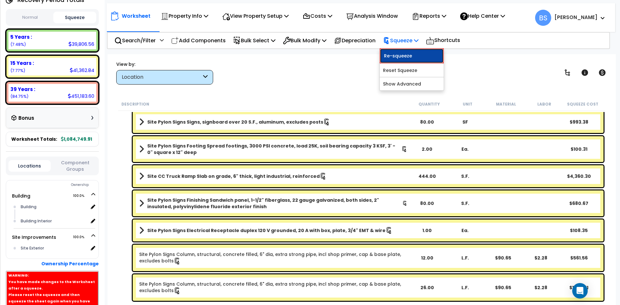
click at [411, 55] on link "Re-squeeze" at bounding box center [411, 55] width 64 height 15
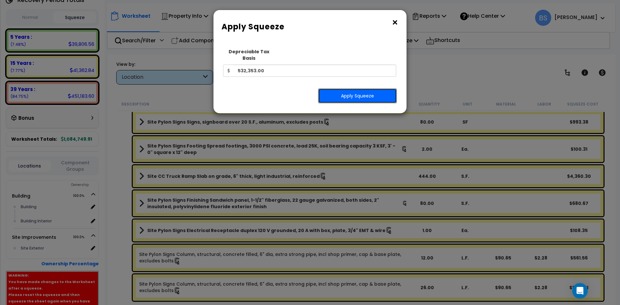
click at [370, 89] on button "Apply Squeeze" at bounding box center [357, 95] width 79 height 15
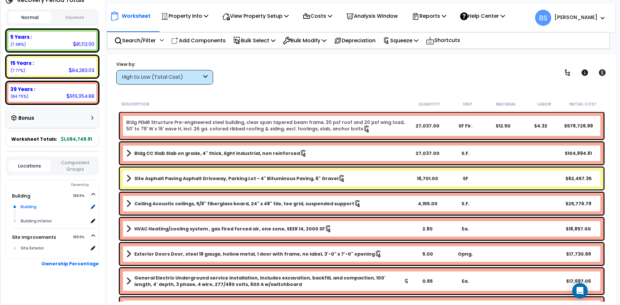
scroll to position [28, 0]
click at [439, 20] on p "Reports" at bounding box center [428, 16] width 35 height 9
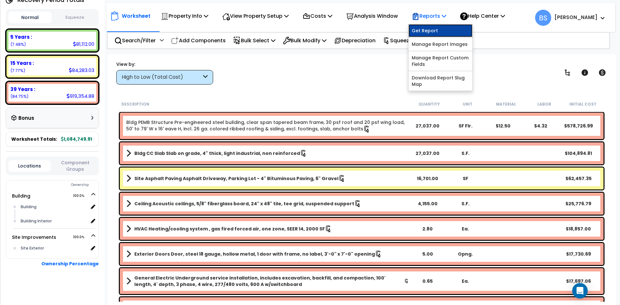
click at [439, 28] on link "Get Report" at bounding box center [440, 30] width 64 height 13
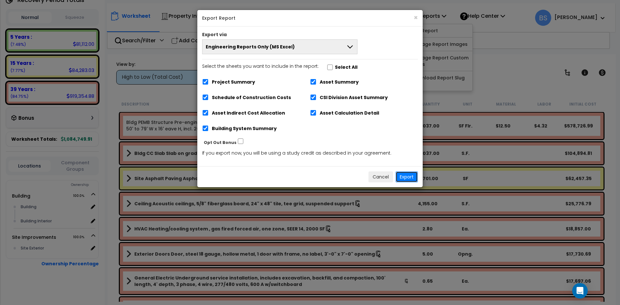
click at [404, 175] on button "Export" at bounding box center [406, 176] width 22 height 11
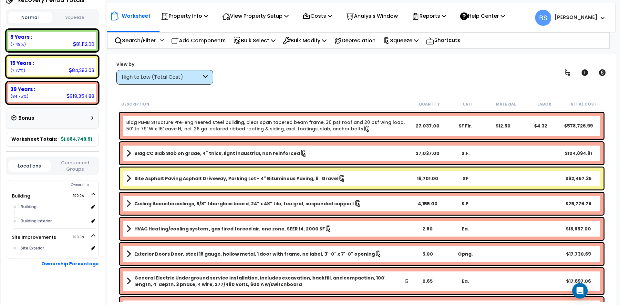
scroll to position [0, 0]
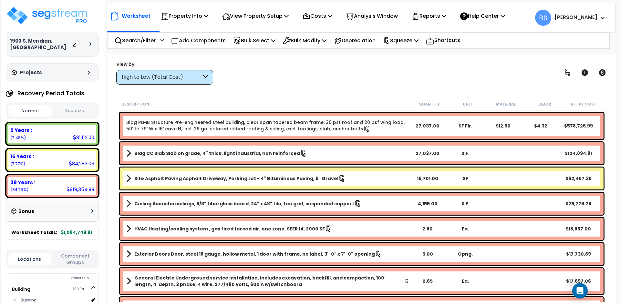
click at [67, 261] on button "Component Groups" at bounding box center [75, 259] width 42 height 14
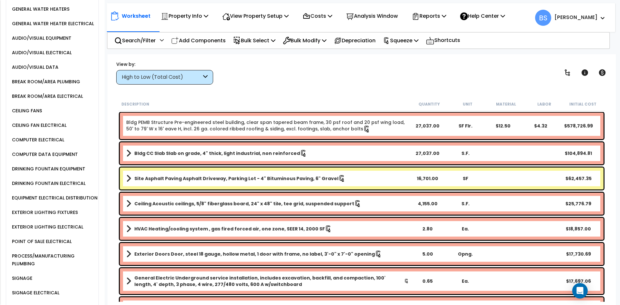
scroll to position [710, 0]
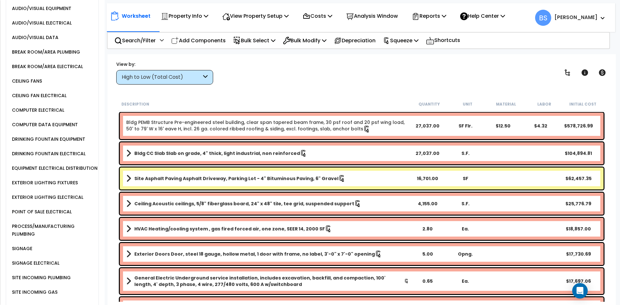
click at [42, 259] on div "SIGNAGE ELECTRICAL" at bounding box center [34, 263] width 49 height 8
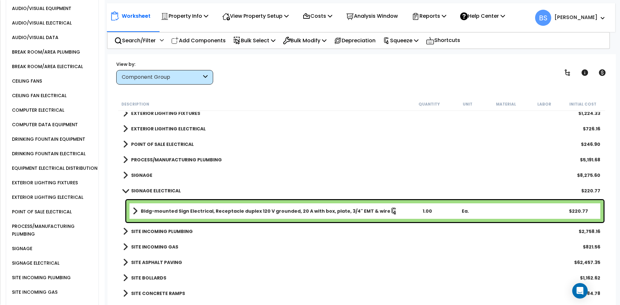
scroll to position [678, 0]
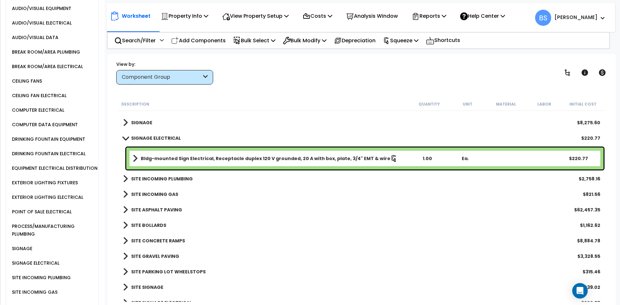
click at [210, 158] on b "Bldg-mounted Sign Electrical, Receptacle duplex 120 V grounded, 20 A with box, …" at bounding box center [265, 158] width 249 height 6
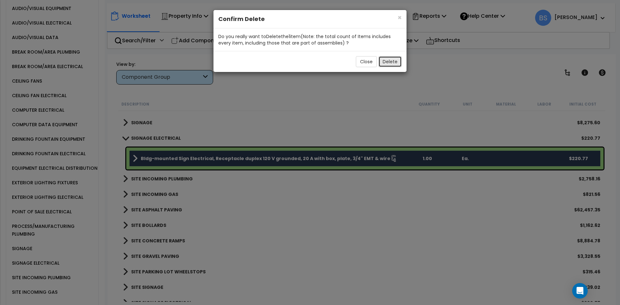
click at [390, 62] on button "Delete" at bounding box center [389, 61] width 23 height 11
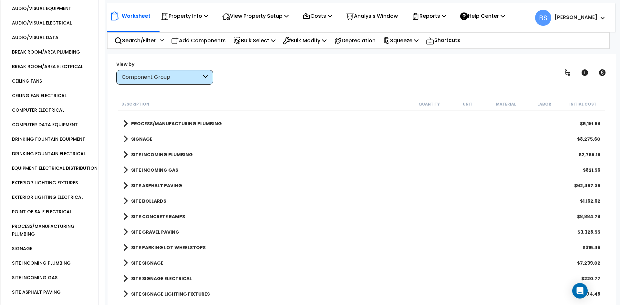
scroll to position [28, 0]
drag, startPoint x: 150, startPoint y: 292, endPoint x: 160, endPoint y: 276, distance: 19.1
click at [150, 292] on b "SITE SIGNAGE LIGHTING FIXTURES" at bounding box center [170, 294] width 79 height 6
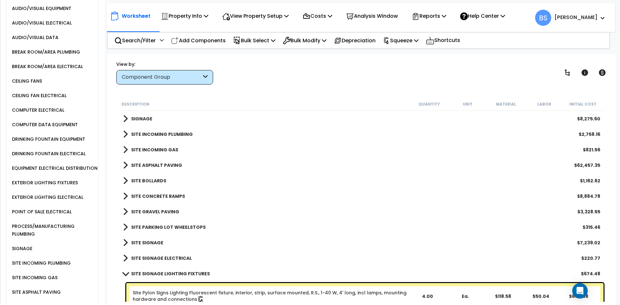
scroll to position [691, 0]
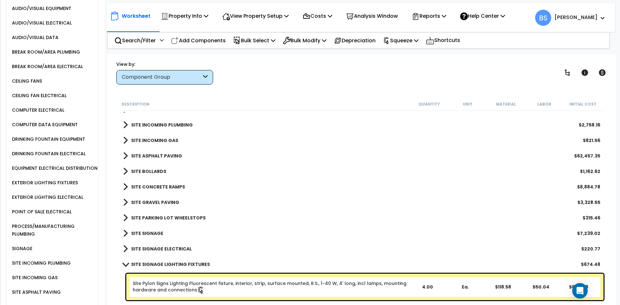
click at [158, 247] on b "SITE SIGNAGE ELECTRICAL" at bounding box center [161, 249] width 61 height 6
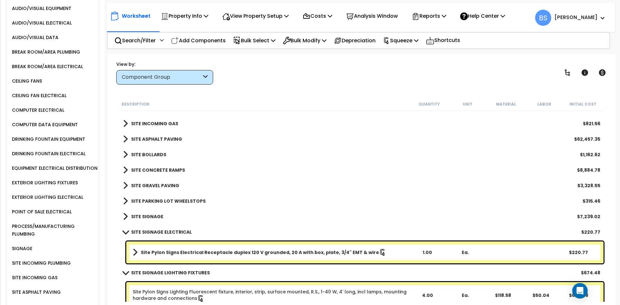
scroll to position [716, 0]
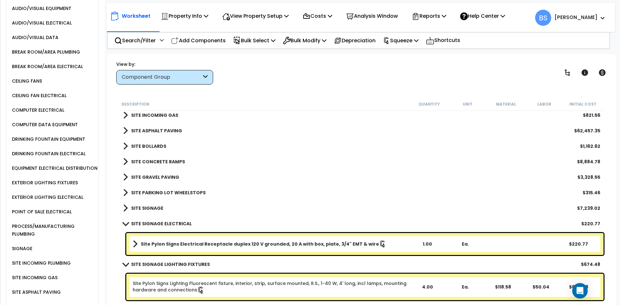
drag, startPoint x: 357, startPoint y: 245, endPoint x: 254, endPoint y: 248, distance: 103.0
click at [254, 248] on link "Site Pylon Signs Electrical Receptacle duplex 120 V grounded, 20 A with box, pl…" at bounding box center [270, 243] width 275 height 9
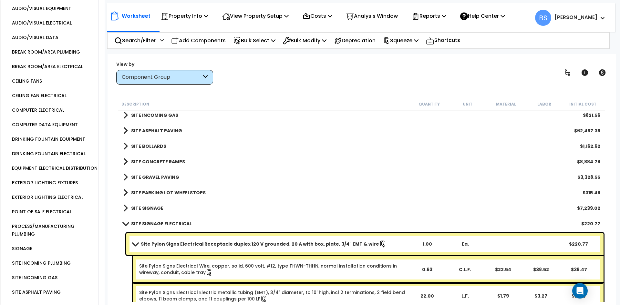
drag, startPoint x: 364, startPoint y: 244, endPoint x: 295, endPoint y: 243, distance: 69.4
click at [295, 243] on link "Site Pylon Signs Electrical Receptacle duplex 120 V grounded, 20 A with box, pl…" at bounding box center [270, 243] width 275 height 9
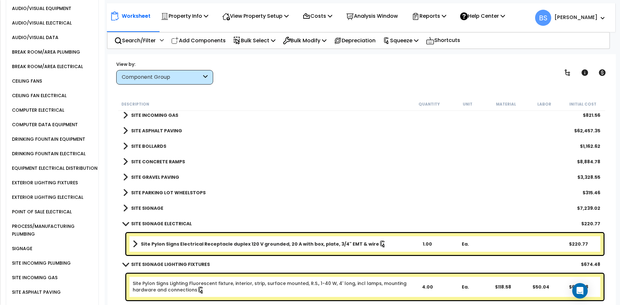
click at [337, 244] on b "Site Pylon Signs Electrical Receptacle duplex 120 V grounded, 20 A with box, pl…" at bounding box center [260, 244] width 238 height 6
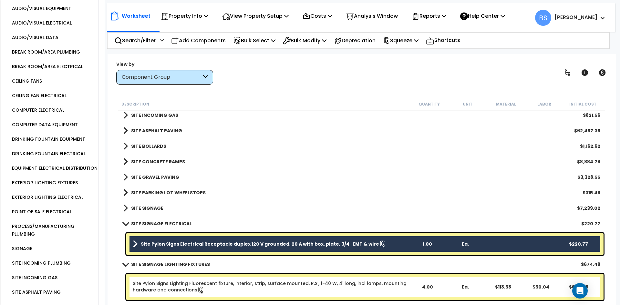
drag, startPoint x: 363, startPoint y: 245, endPoint x: 188, endPoint y: 247, distance: 174.3
click at [188, 247] on link "Site Pylon Signs Electrical Receptacle duplex 120 V grounded, 20 A with box, pl…" at bounding box center [270, 243] width 275 height 9
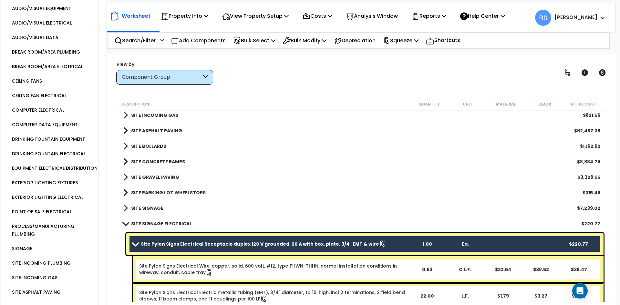
drag, startPoint x: 272, startPoint y: 246, endPoint x: 122, endPoint y: 245, distance: 149.4
click at [122, 245] on div "Site Pylon Signs Electrical Receptacle duplex 120 V grounded, 20 A with box, pl…" at bounding box center [361, 311] width 487 height 160
click at [137, 222] on b "SITE SIGNAGE ELECTRICAL" at bounding box center [161, 223] width 61 height 6
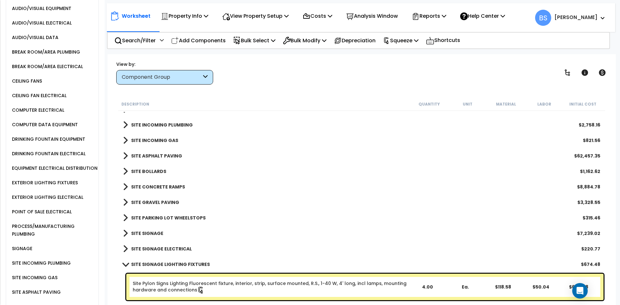
scroll to position [691, 0]
click at [157, 264] on b "SITE SIGNAGE LIGHTING FIXTURES" at bounding box center [170, 264] width 79 height 6
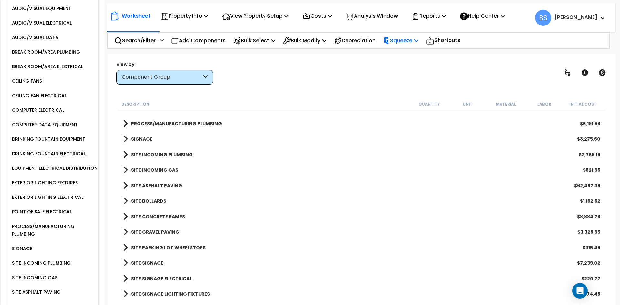
click at [402, 45] on p "Squeeze" at bounding box center [400, 40] width 35 height 9
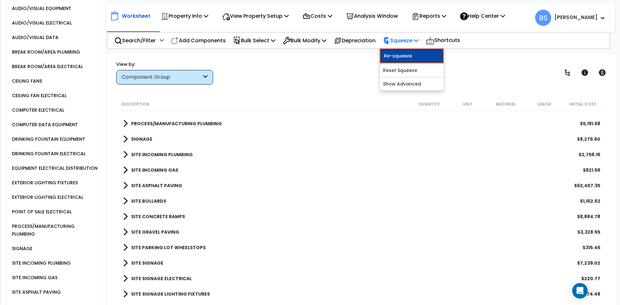
click at [402, 53] on link "Re-squeeze" at bounding box center [411, 55] width 64 height 15
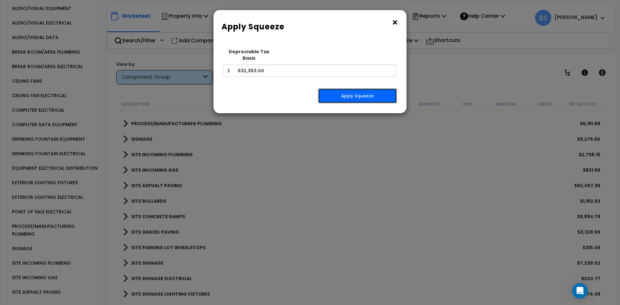
click at [376, 90] on button "Apply Squeeze" at bounding box center [357, 95] width 79 height 15
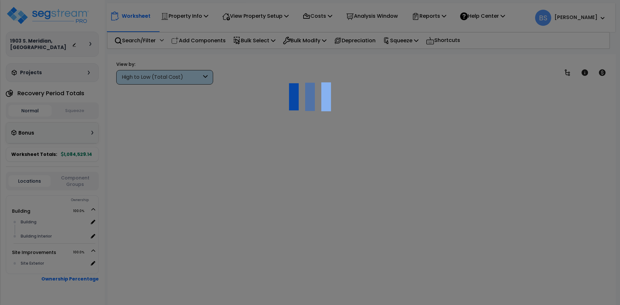
scroll to position [28, 0]
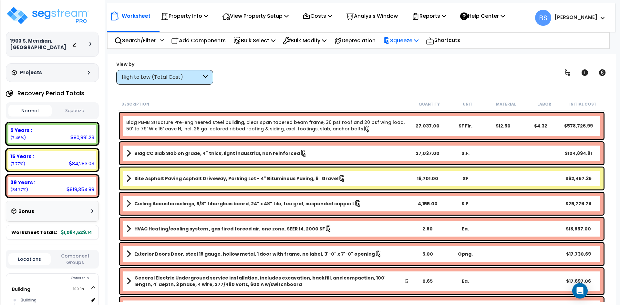
click at [418, 38] on p "Squeeze" at bounding box center [400, 40] width 35 height 9
click at [446, 17] on icon at bounding box center [443, 15] width 5 height 5
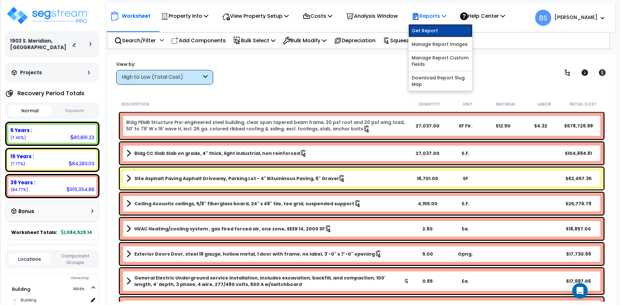
click at [435, 32] on link "Get Report" at bounding box center [440, 30] width 64 height 13
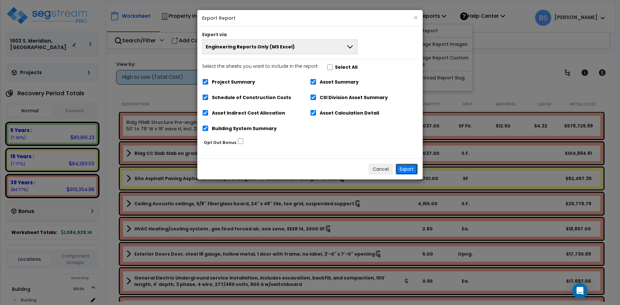
click at [408, 173] on button "Export" at bounding box center [406, 169] width 22 height 11
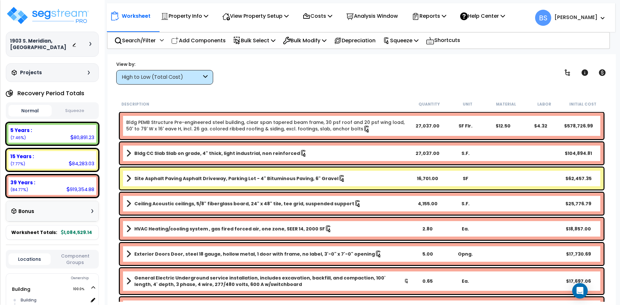
scroll to position [93, 0]
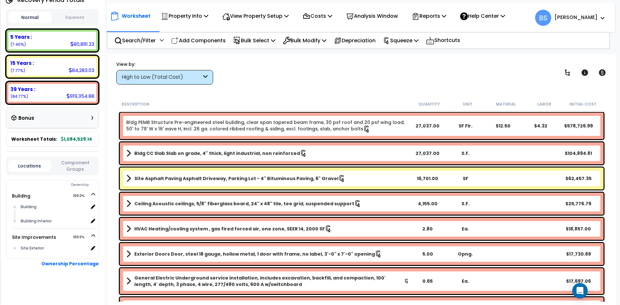
click at [77, 167] on button "Component Groups" at bounding box center [75, 166] width 42 height 14
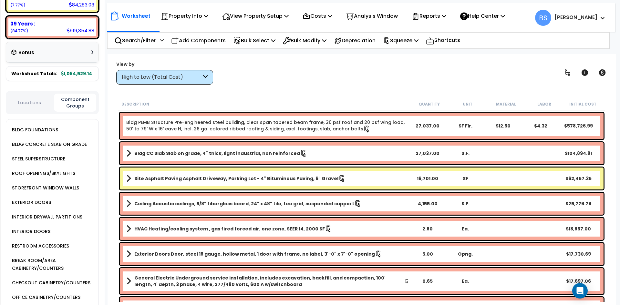
scroll to position [222, 0]
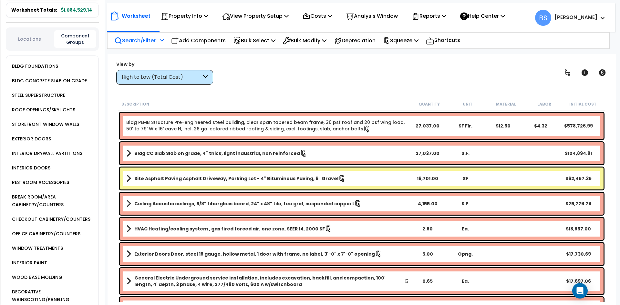
click at [139, 37] on p "Search/Filter" at bounding box center [134, 40] width 41 height 9
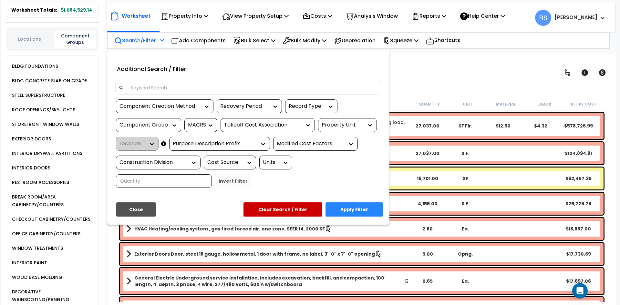
click at [149, 91] on input at bounding box center [252, 88] width 251 height 10
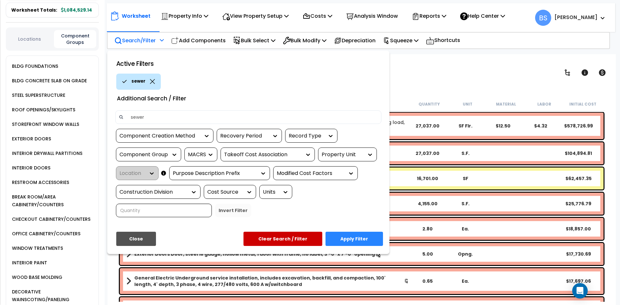
type input "sewer"
click at [362, 237] on button "Apply Filter" at bounding box center [353, 239] width 57 height 14
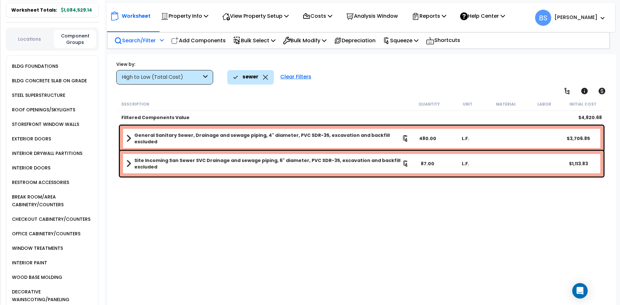
click at [260, 259] on div "Description Quantity Unit Material Labor Initial Cost Filtered Components Value…" at bounding box center [361, 199] width 489 height 204
click at [227, 136] on b "General Sanitary Sewer, Drainage and sewage piping, 4" diameter, PVC SDR-35, ex…" at bounding box center [267, 138] width 267 height 13
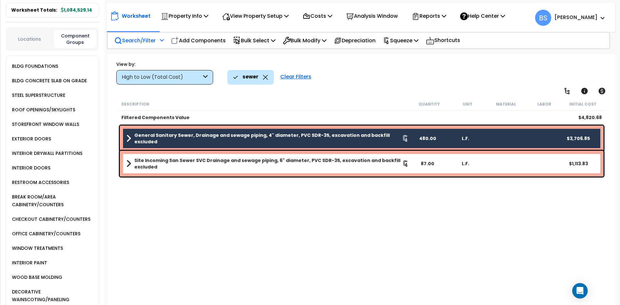
click at [198, 165] on b "Site Incoming San Sewer SVC Drainage and sewage piping, 6" diameter, PVC SDR-35…" at bounding box center [268, 163] width 268 height 13
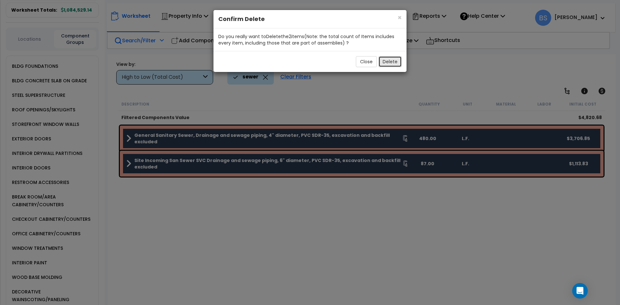
click at [389, 61] on button "Delete" at bounding box center [389, 61] width 23 height 11
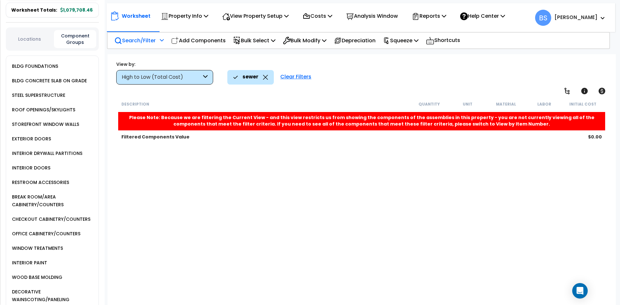
click at [262, 207] on div "Description Quantity Unit Material Labor Initial Cost Please Note: Because we a…" at bounding box center [361, 199] width 489 height 204
click at [206, 76] on icon at bounding box center [205, 77] width 5 height 7
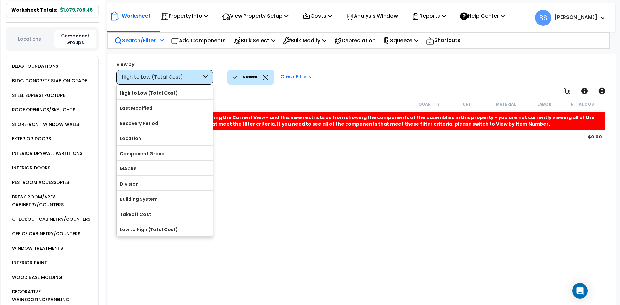
click at [206, 76] on icon at bounding box center [205, 77] width 5 height 7
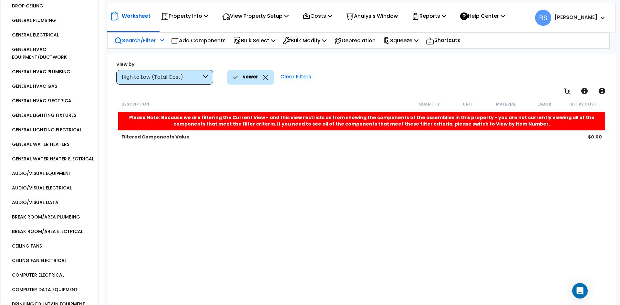
scroll to position [513, 0]
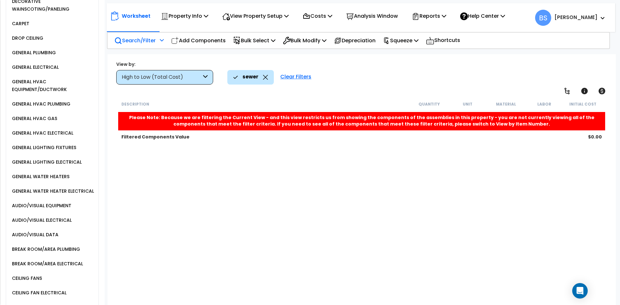
click at [39, 49] on div "GENERAL PLUMBING" at bounding box center [32, 53] width 45 height 8
click at [264, 77] on icon at bounding box center [265, 77] width 5 height 5
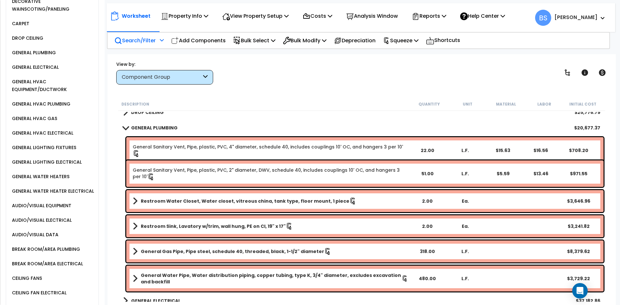
scroll to position [258, 0]
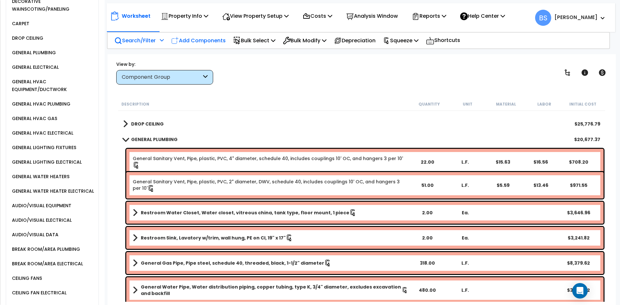
click at [207, 40] on p "Add Components" at bounding box center [198, 40] width 55 height 9
select select
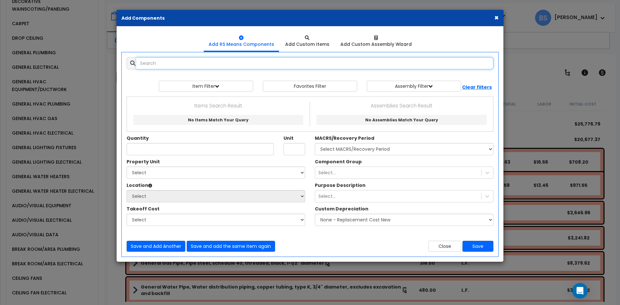
select select
click at [189, 60] on input "text" at bounding box center [314, 63] width 357 height 12
type input "s"
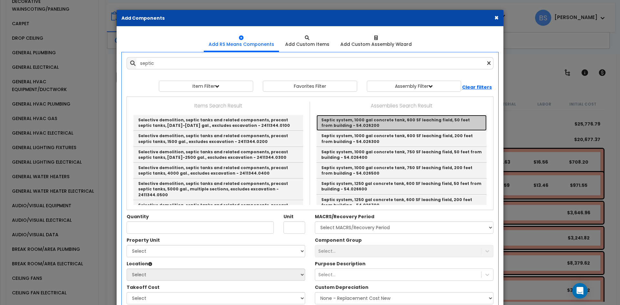
click at [456, 123] on link "Septic system, 1000 gal concrete tank, 600 SF leaching field, 50 feet from buil…" at bounding box center [401, 123] width 170 height 16
type input "Septic system, 1000 gal concrete tank, 600 SF leaching field, 50 feet from buil…"
type input "Ea."
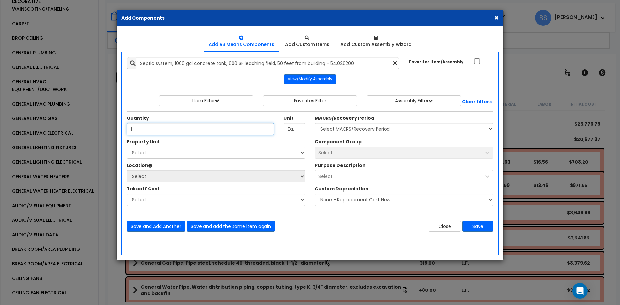
type input "1"
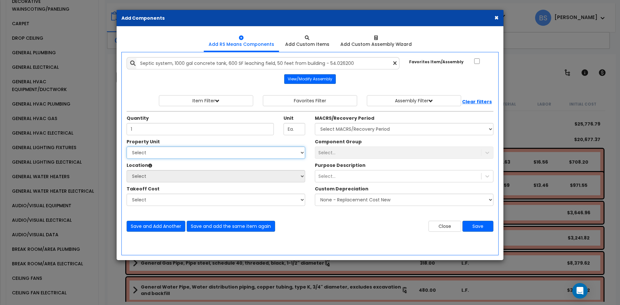
drag, startPoint x: 197, startPoint y: 156, endPoint x: 194, endPoint y: 157, distance: 3.5
click at [197, 156] on select "Select Building Site Improvements" at bounding box center [215, 152] width 178 height 12
select select "168460"
click at [126, 146] on select "Select Building Site Improvements" at bounding box center [215, 152] width 178 height 12
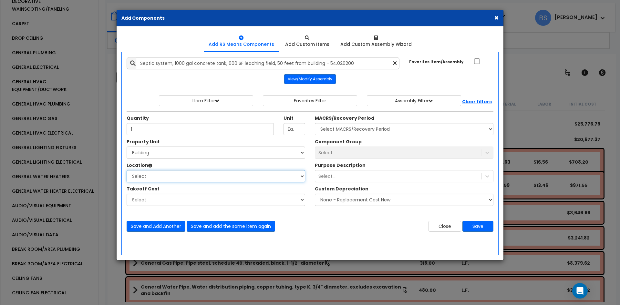
click at [142, 180] on select "Select Building Building Interior Add Additional Location" at bounding box center [215, 176] width 178 height 12
select select "6"
click at [126, 170] on select "Select Building Building Interior Add Additional Location" at bounding box center [215, 176] width 178 height 12
click at [361, 132] on select "Select MACRS/Recovery Period 5 Years - 57.0 - Distributive Trades & Services 5 …" at bounding box center [404, 129] width 178 height 12
select select "3669"
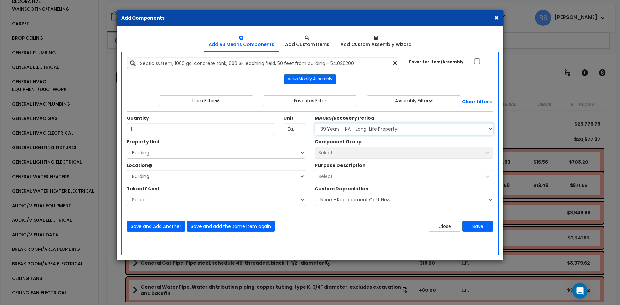
click at [315, 123] on select "Select MACRS/Recovery Period 5 Years - 57.0 - Distributive Trades & Services 5 …" at bounding box center [404, 129] width 178 height 12
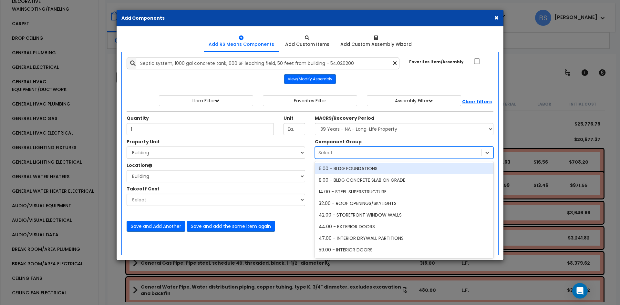
click at [363, 149] on div "Select..." at bounding box center [398, 152] width 166 height 10
type input "sep"
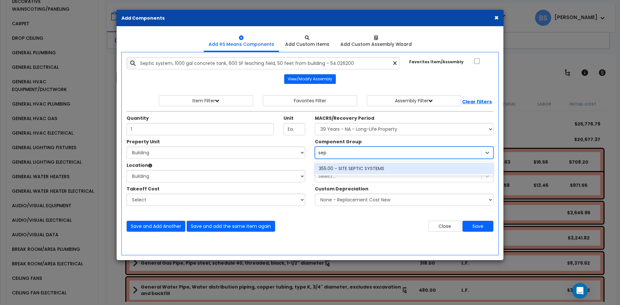
click at [358, 166] on div "355.00 - SITE SEPTIC SYSTEMS" at bounding box center [404, 169] width 178 height 12
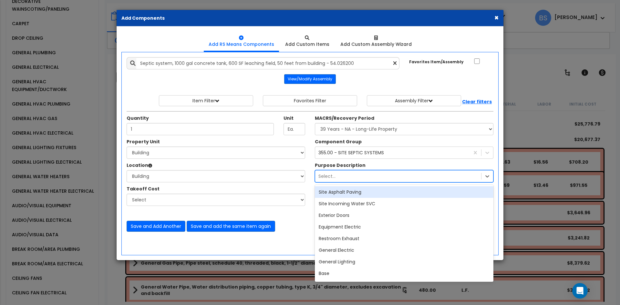
click at [342, 176] on div "Select..." at bounding box center [398, 176] width 166 height 10
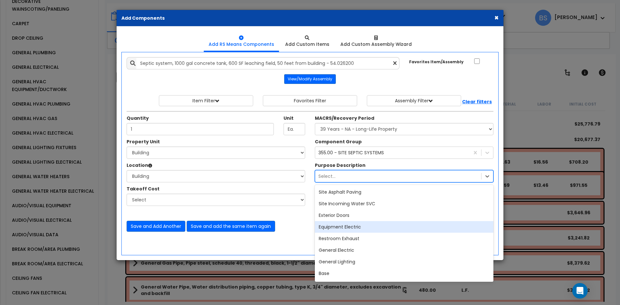
click at [311, 226] on div "Close Save" at bounding box center [404, 226] width 188 height 11
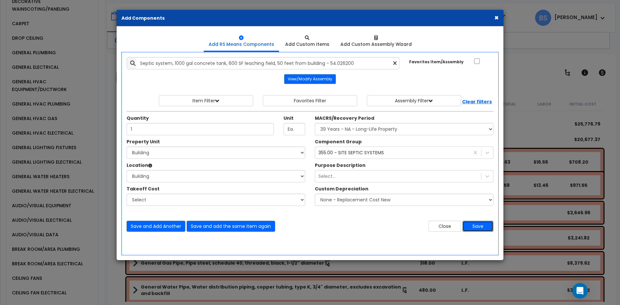
click at [480, 227] on button "Save" at bounding box center [477, 226] width 31 height 11
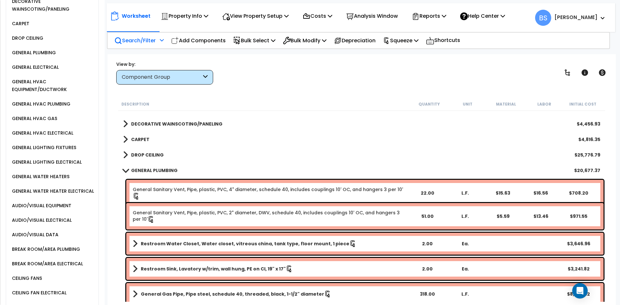
scroll to position [226, 0]
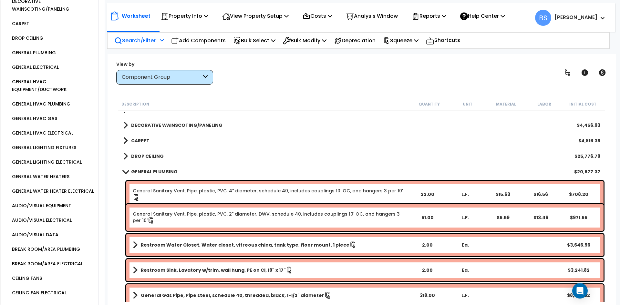
click at [152, 170] on b "GENERAL PLUMBING" at bounding box center [154, 171] width 46 height 6
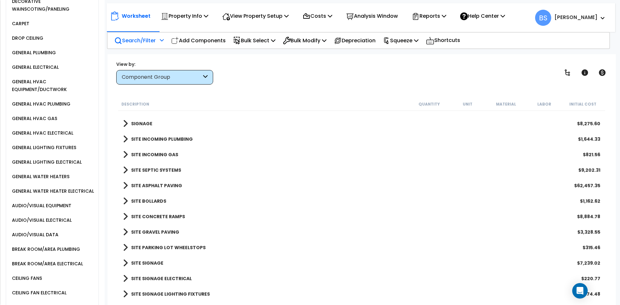
scroll to position [28, 0]
click at [147, 169] on b "SITE SEPTIC SYSTEMS" at bounding box center [156, 170] width 50 height 6
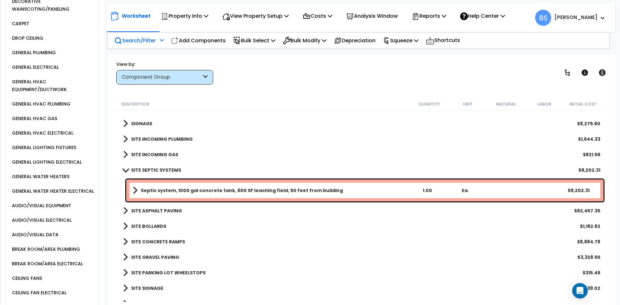
click at [147, 169] on b "SITE SEPTIC SYSTEMS" at bounding box center [156, 170] width 50 height 6
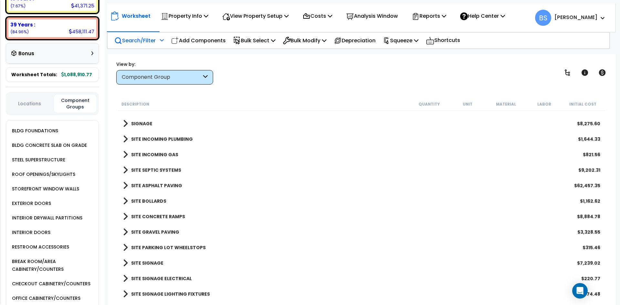
scroll to position [0, 0]
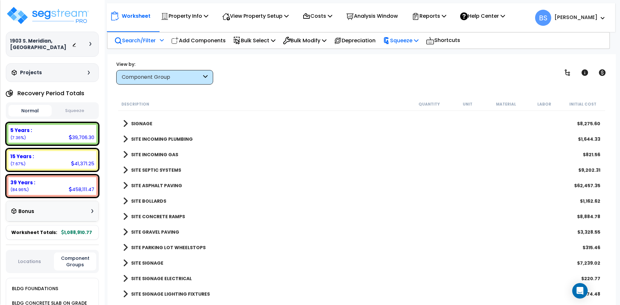
click at [413, 40] on p "Squeeze" at bounding box center [400, 40] width 35 height 9
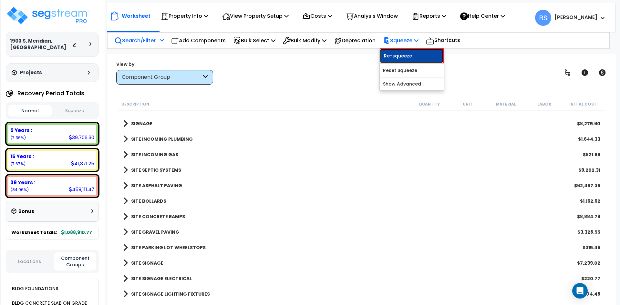
click at [404, 54] on link "Re-squeeze" at bounding box center [411, 55] width 64 height 15
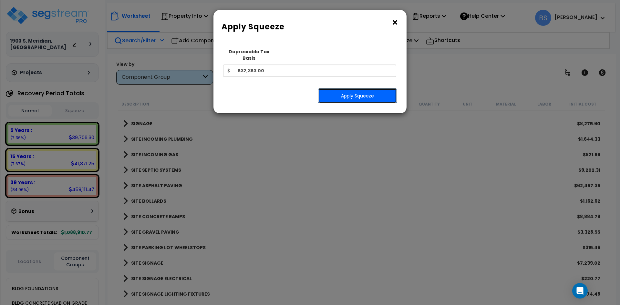
click at [358, 89] on button "Apply Squeeze" at bounding box center [357, 95] width 79 height 15
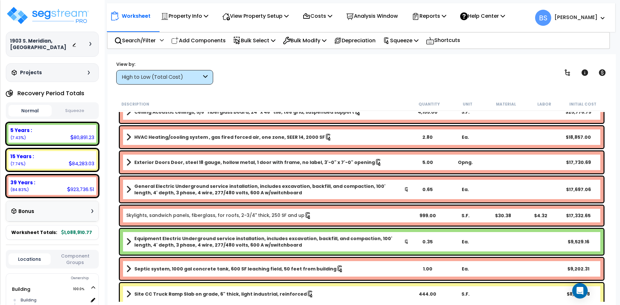
scroll to position [129, 0]
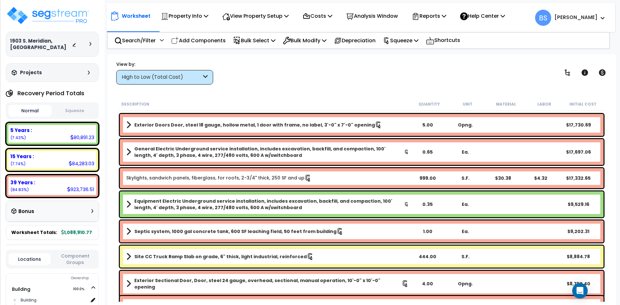
click at [429, 177] on div "999.00" at bounding box center [427, 178] width 38 height 6
click at [101, 188] on div "1903 S. Meridian, [GEOGRAPHIC_DATA] Depreciable Tax Basis : $532,353.00 Placed-…" at bounding box center [52, 152] width 105 height 305
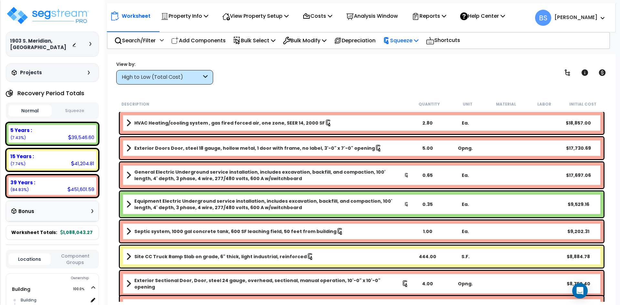
click at [406, 40] on p "Squeeze" at bounding box center [400, 40] width 35 height 9
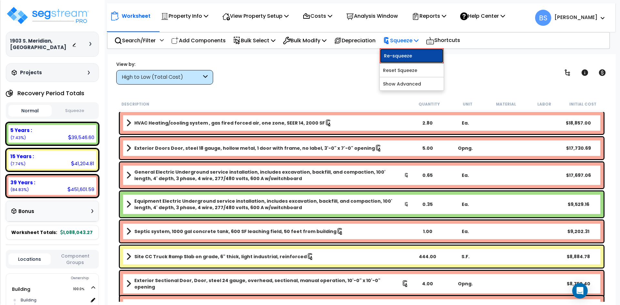
click at [406, 57] on link "Re-squeeze" at bounding box center [411, 55] width 64 height 15
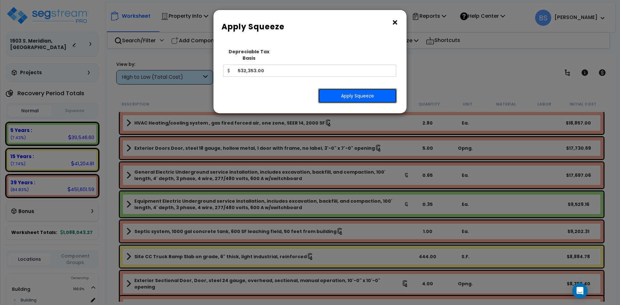
click at [363, 92] on button "Apply Squeeze" at bounding box center [357, 95] width 79 height 15
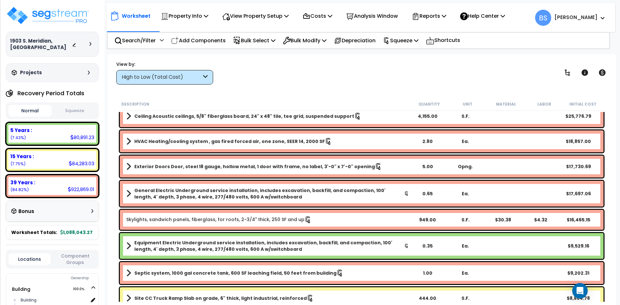
scroll to position [97, 0]
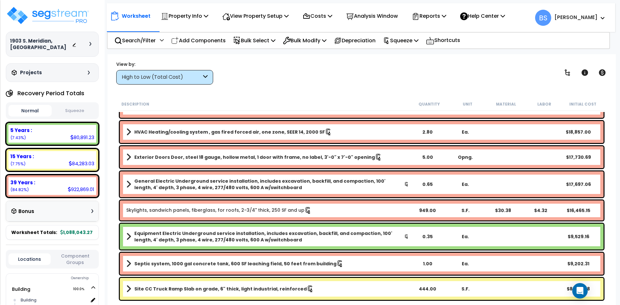
click at [187, 262] on b "Septic system, 1000 gal concrete tank, 600 SF leaching field, 50 feet from buil…" at bounding box center [235, 263] width 202 height 6
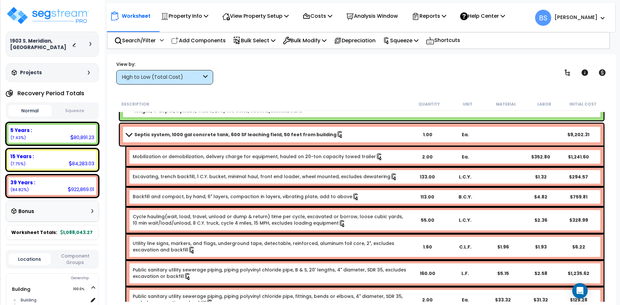
scroll to position [161, 0]
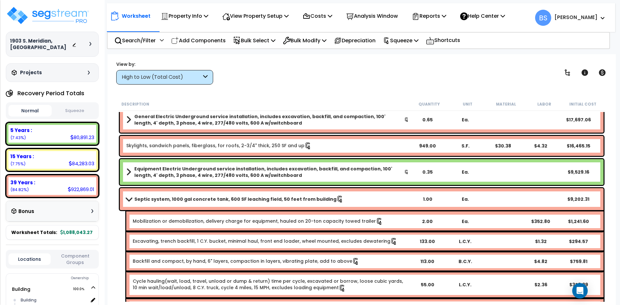
click at [137, 196] on b "Septic system, 1000 gal concrete tank, 600 SF leaching field, 50 feet from buil…" at bounding box center [235, 199] width 202 height 6
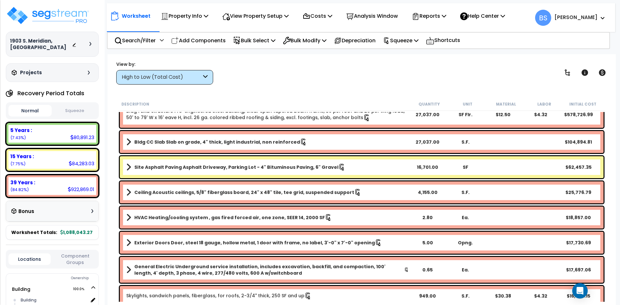
scroll to position [0, 0]
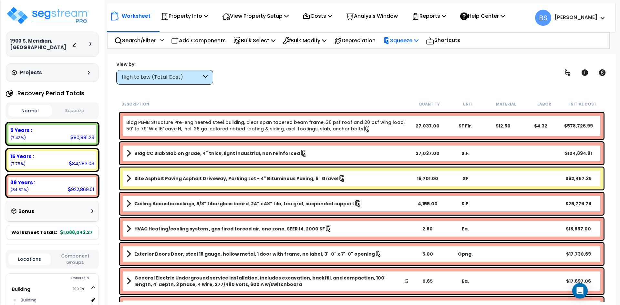
click at [408, 40] on p "Squeeze" at bounding box center [400, 40] width 35 height 9
click at [440, 12] on p "Reports" at bounding box center [428, 16] width 35 height 9
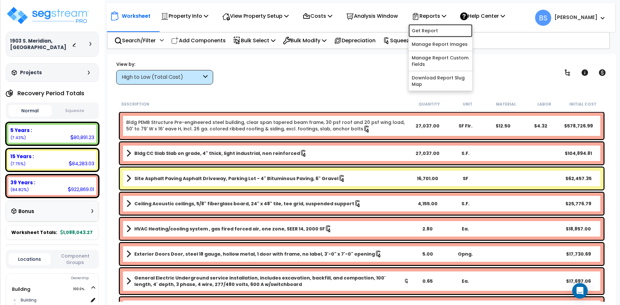
click at [427, 29] on link "Get Report" at bounding box center [440, 30] width 64 height 13
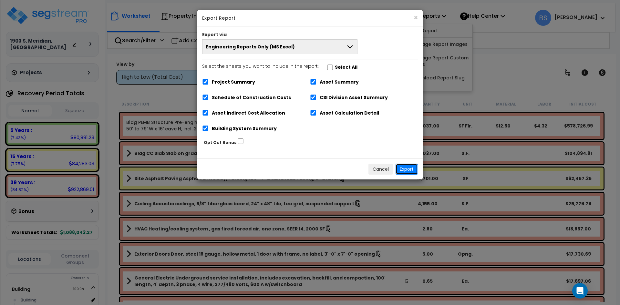
click at [409, 166] on button "Export" at bounding box center [406, 169] width 22 height 11
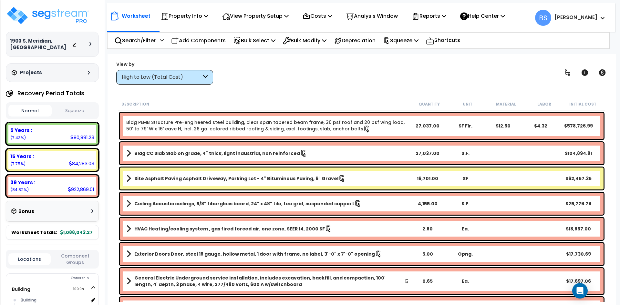
click at [86, 112] on button "Squeeze" at bounding box center [74, 110] width 43 height 11
